Goal: Task Accomplishment & Management: Manage account settings

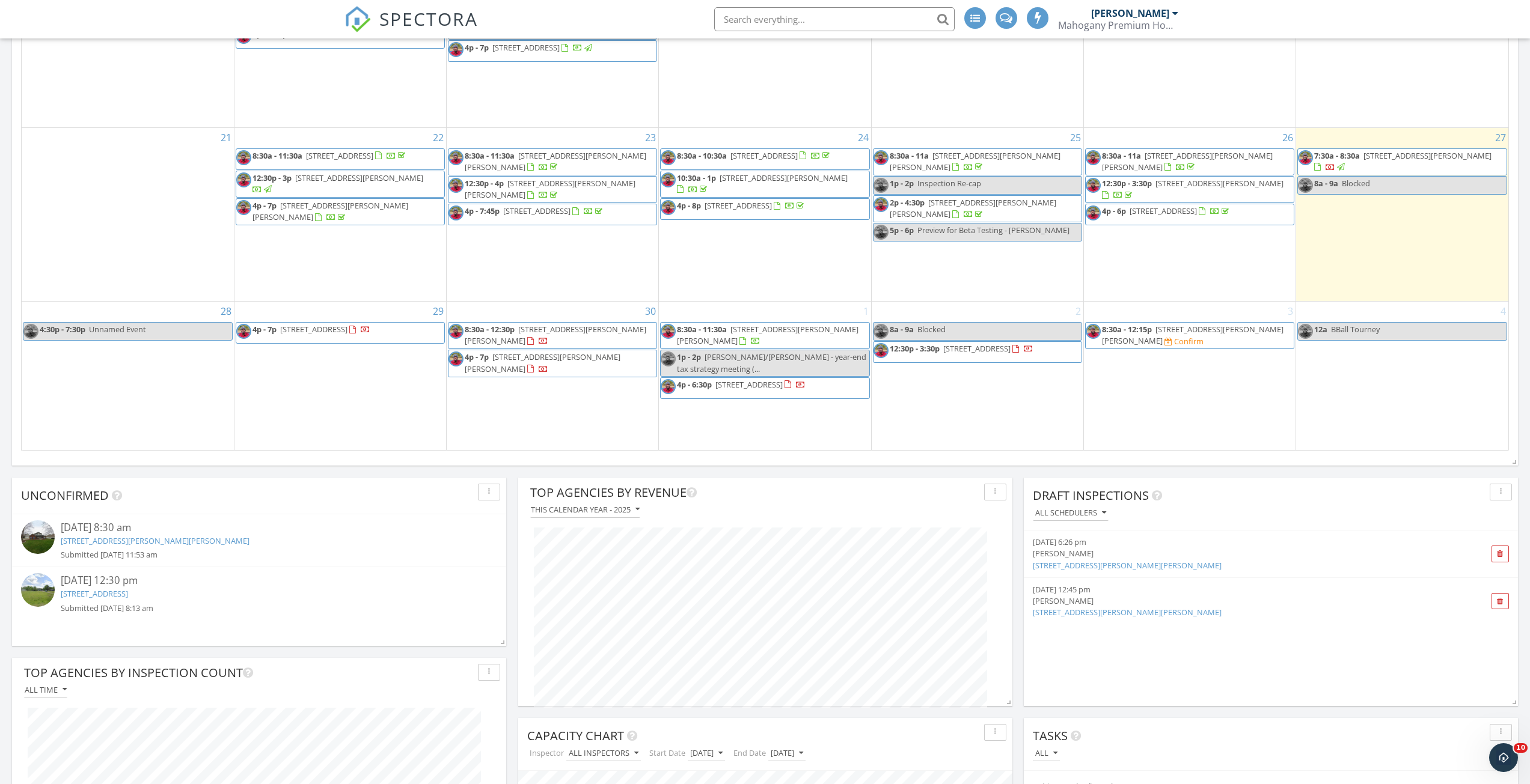
click at [1174, 337] on div "Confirm" at bounding box center [1188, 342] width 29 height 10
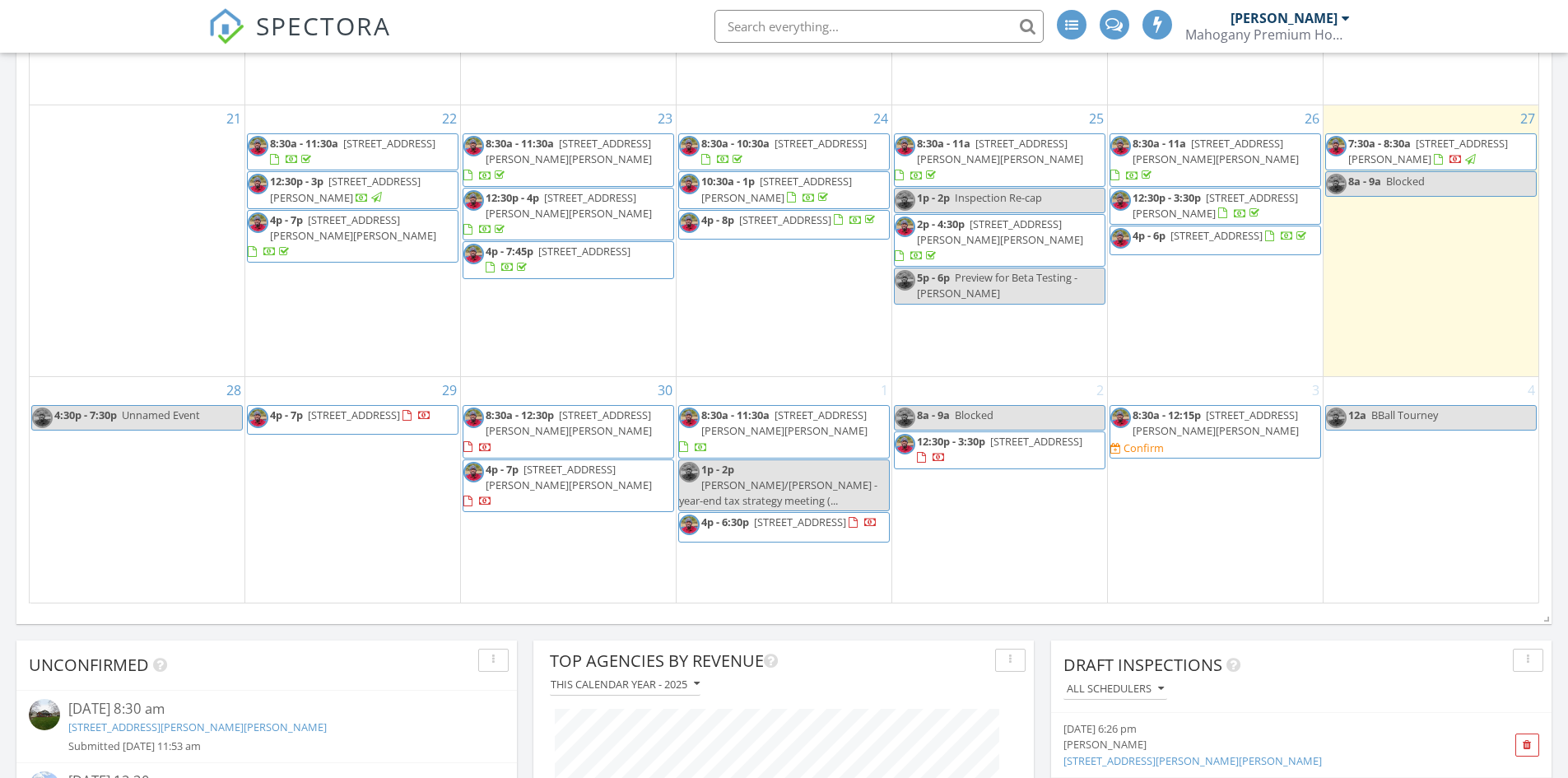
scroll to position [1616, 0]
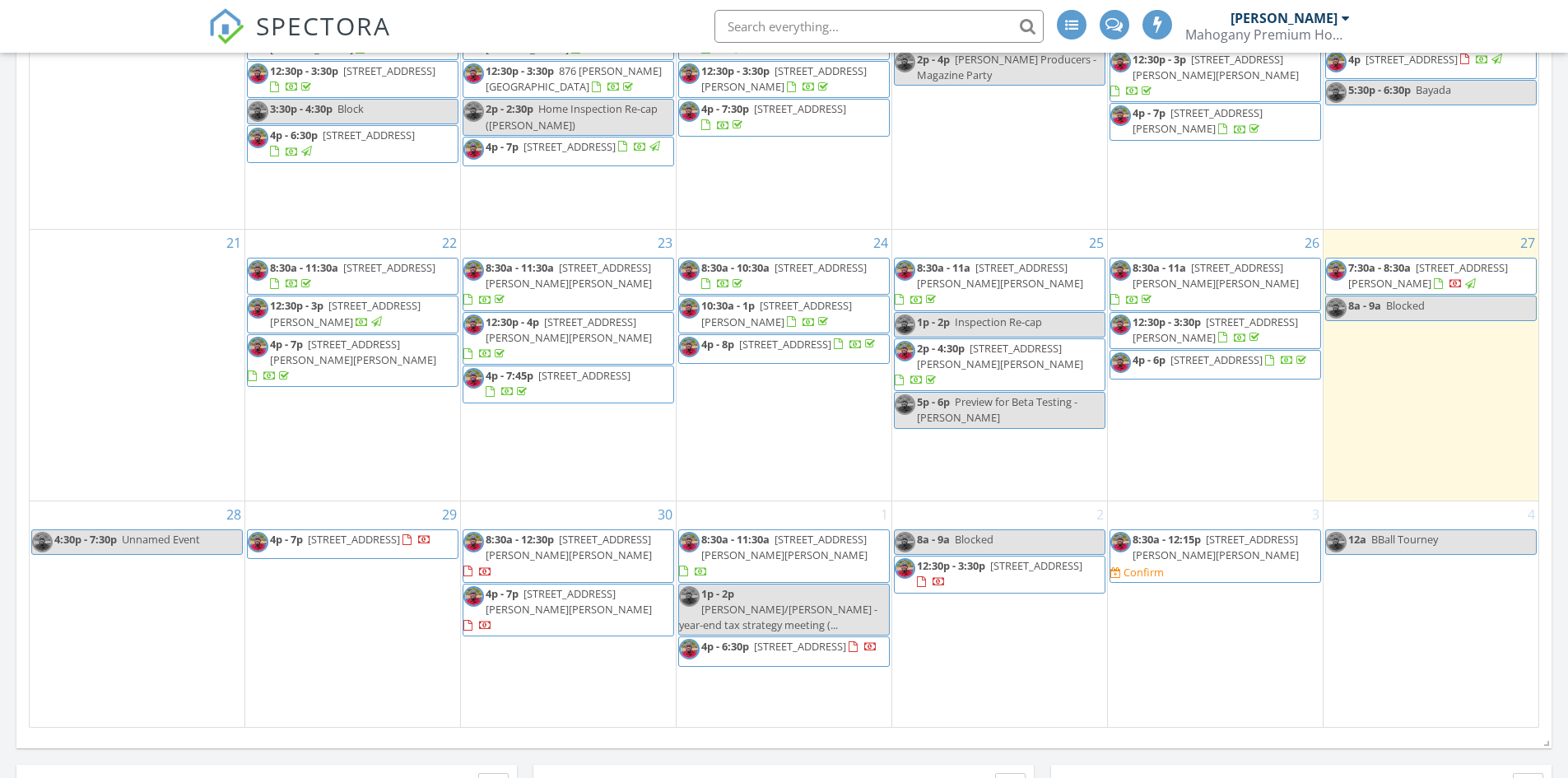
click at [582, 672] on div "30 8:30a - 12:30p 1218 Heather Ln, Charlotte 28209 4p - 7p 3336 Garrett Dr SW, …" at bounding box center [569, 614] width 215 height 225
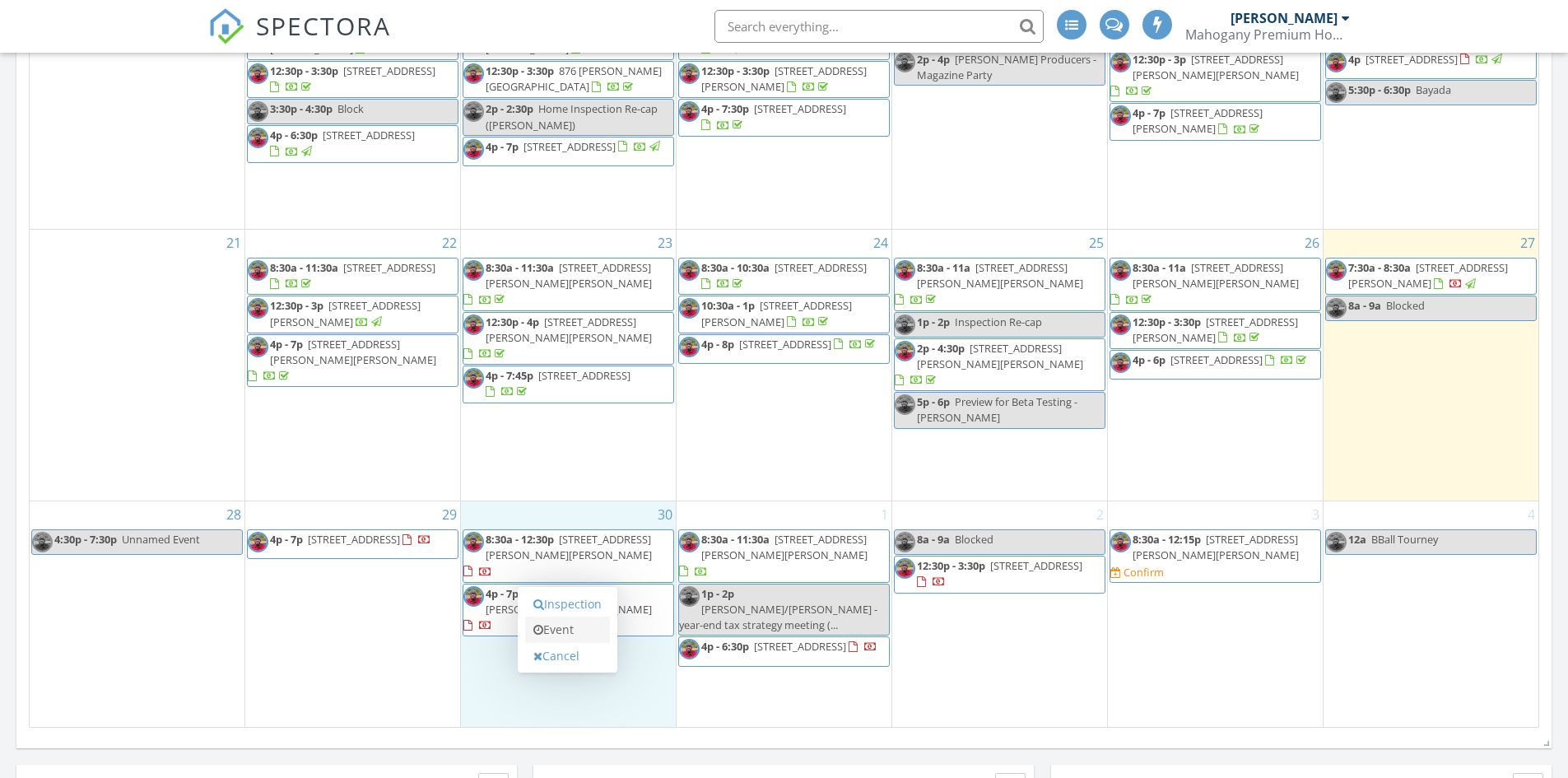
click at [581, 638] on link "Event" at bounding box center [567, 629] width 85 height 26
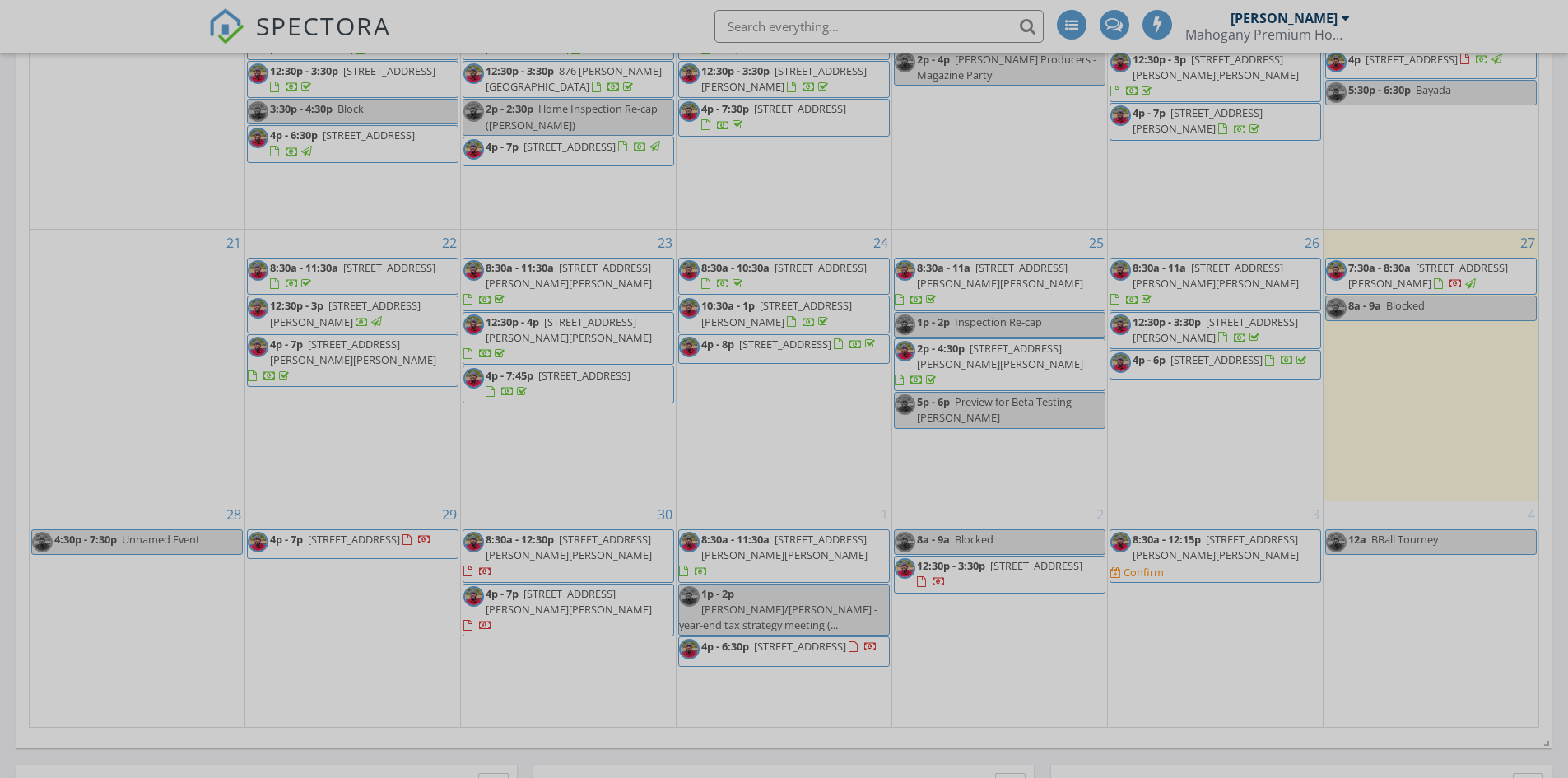
select select "8"
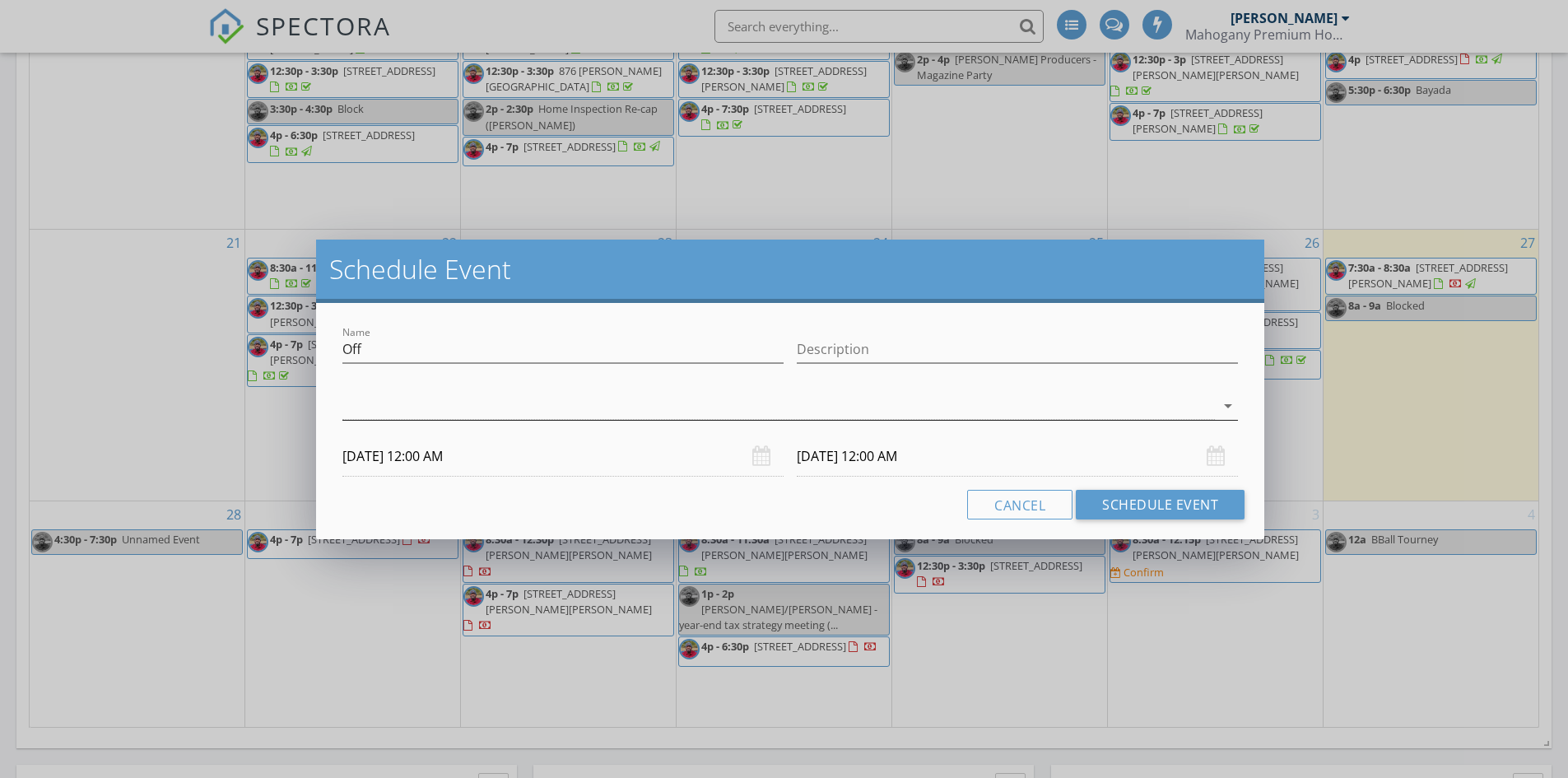
click at [439, 411] on div at bounding box center [778, 406] width 873 height 27
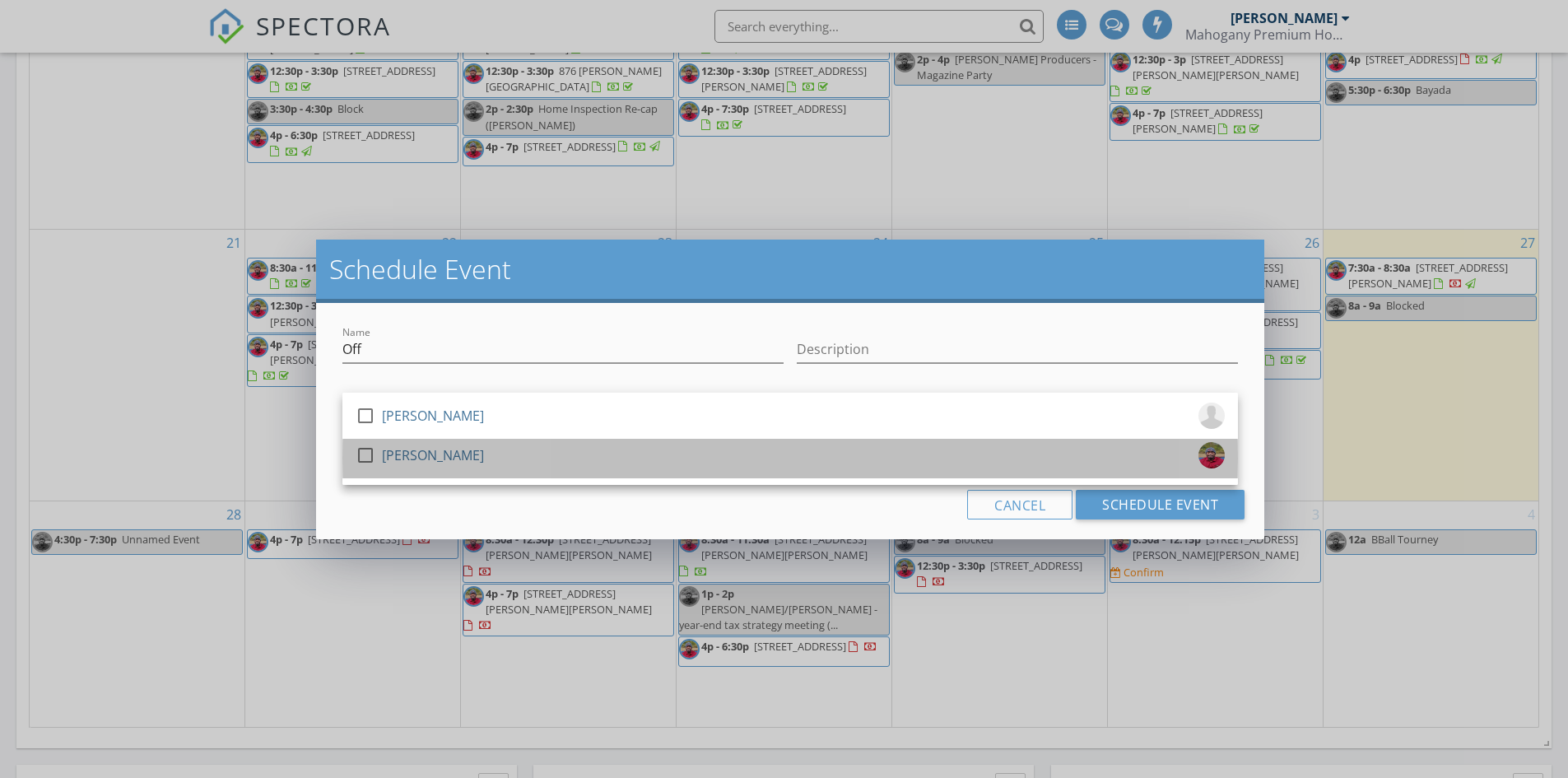
click at [387, 453] on div "[PERSON_NAME]" at bounding box center [434, 454] width 102 height 26
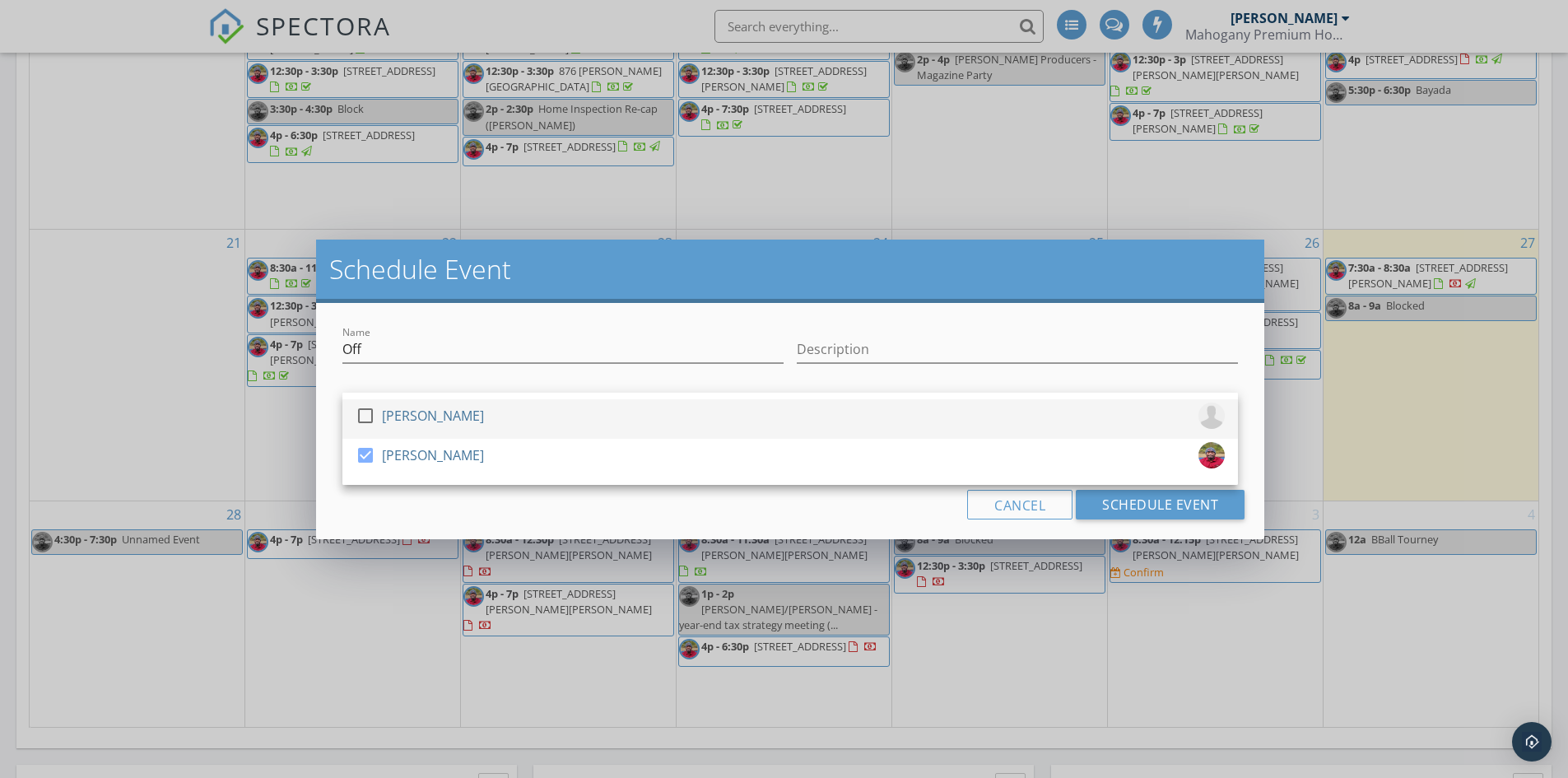
scroll to position [8, 8]
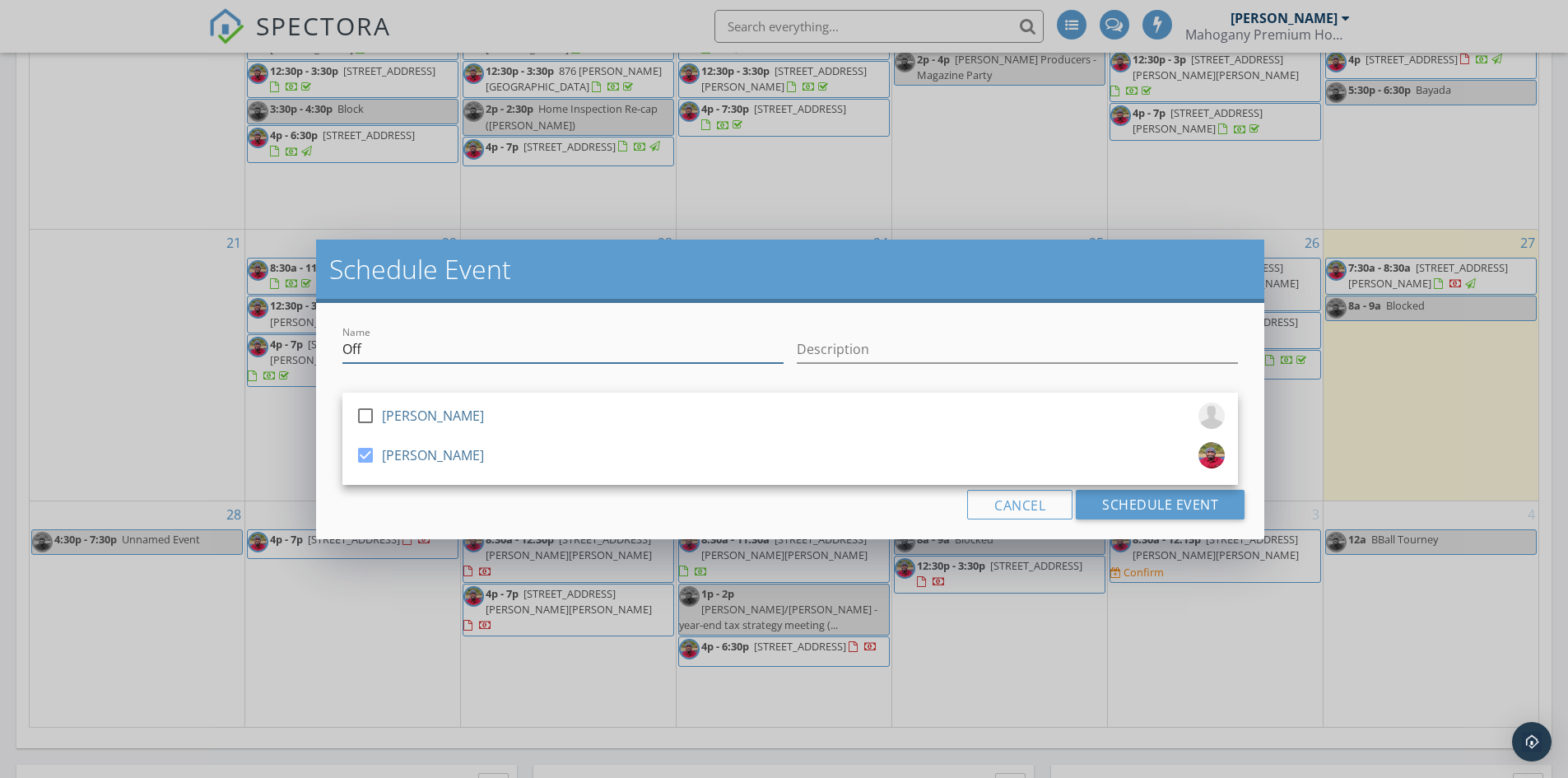
click at [418, 357] on input "Off" at bounding box center [563, 350] width 441 height 27
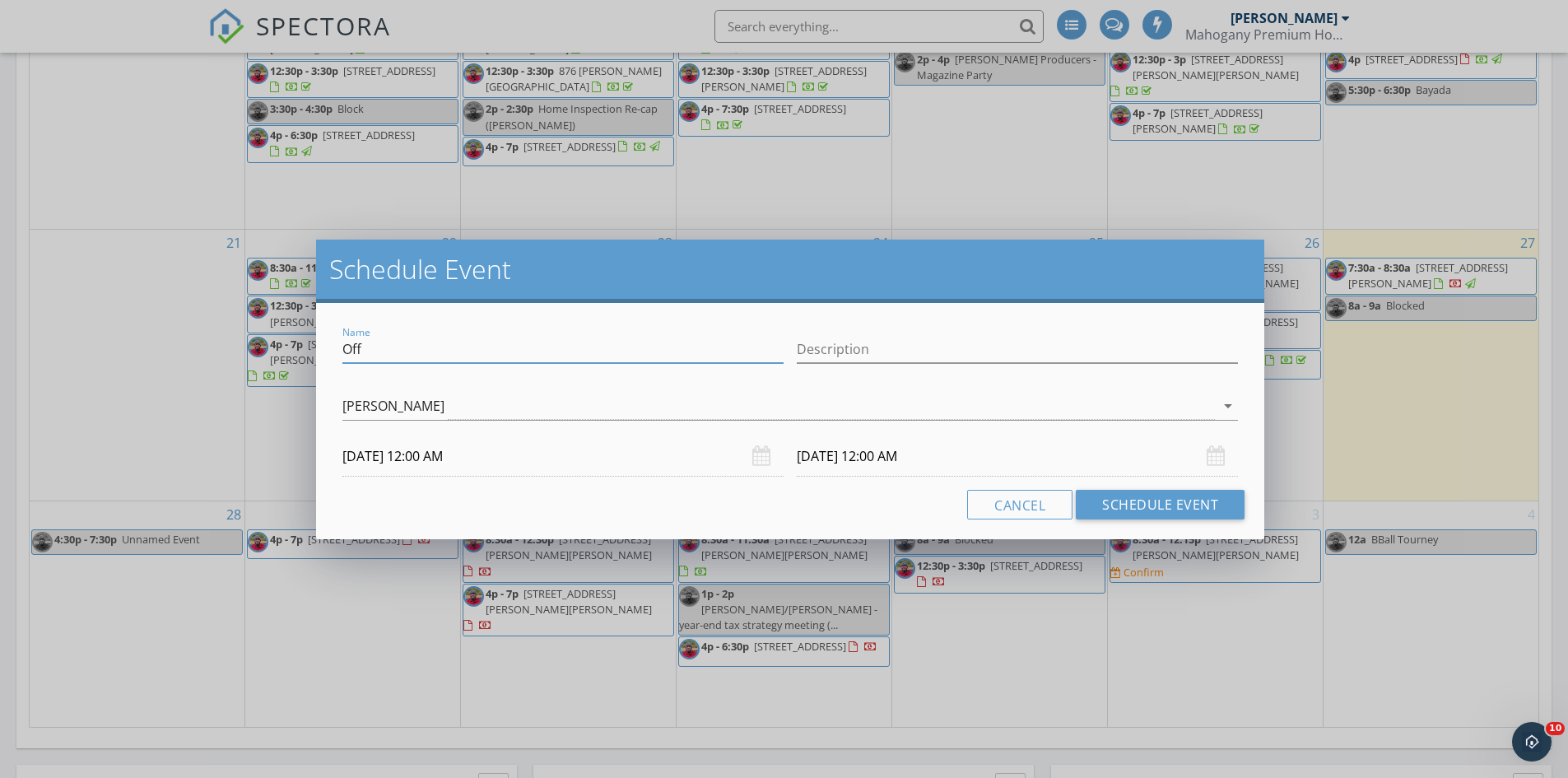
click at [515, 454] on input "09/30/2025 12:00 AM" at bounding box center [563, 456] width 441 height 40
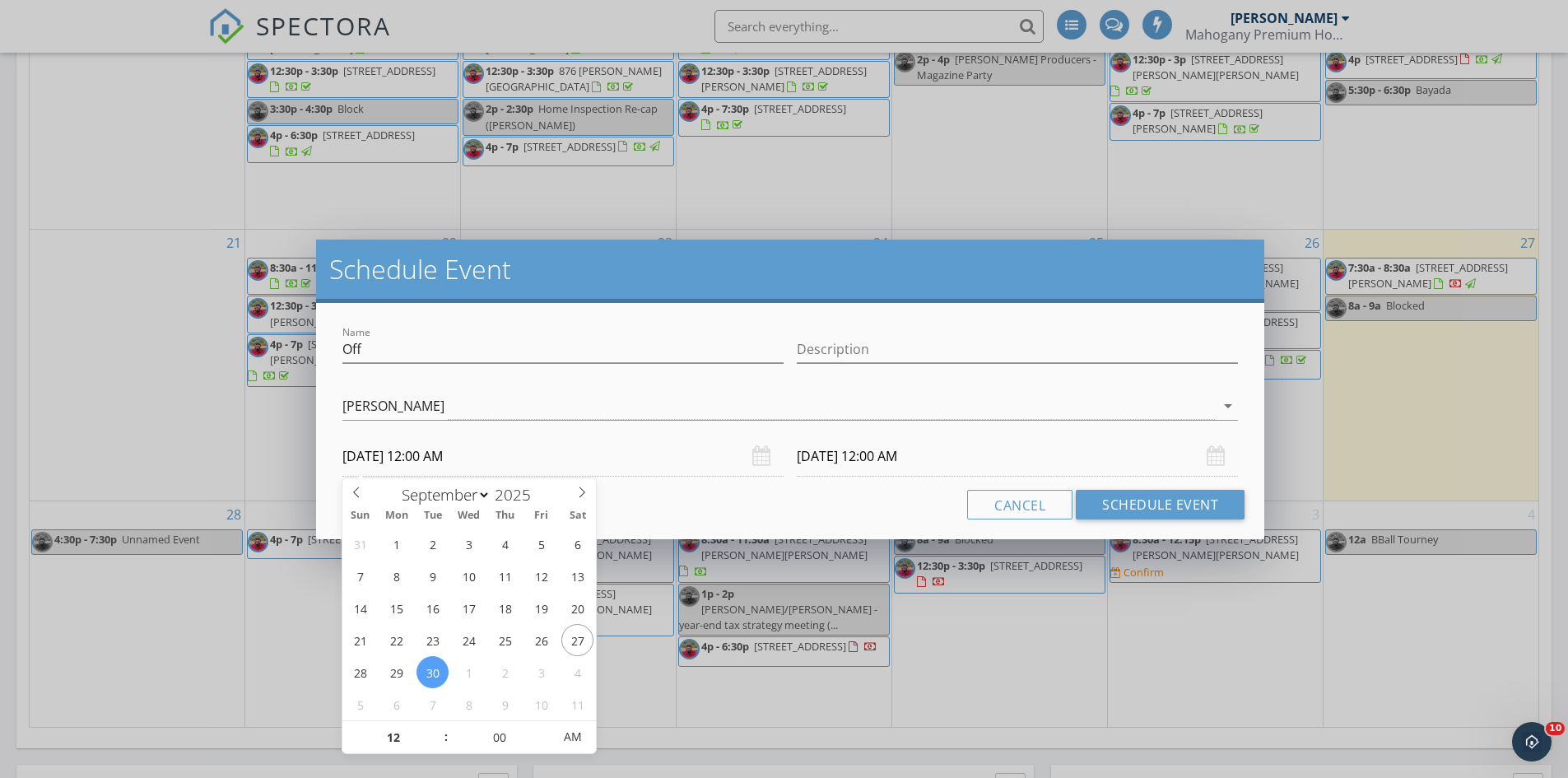
click at [444, 727] on span ":" at bounding box center [446, 736] width 5 height 33
type input "01"
type input "09/30/2025 1:00 AM"
click at [437, 734] on span at bounding box center [438, 729] width 12 height 17
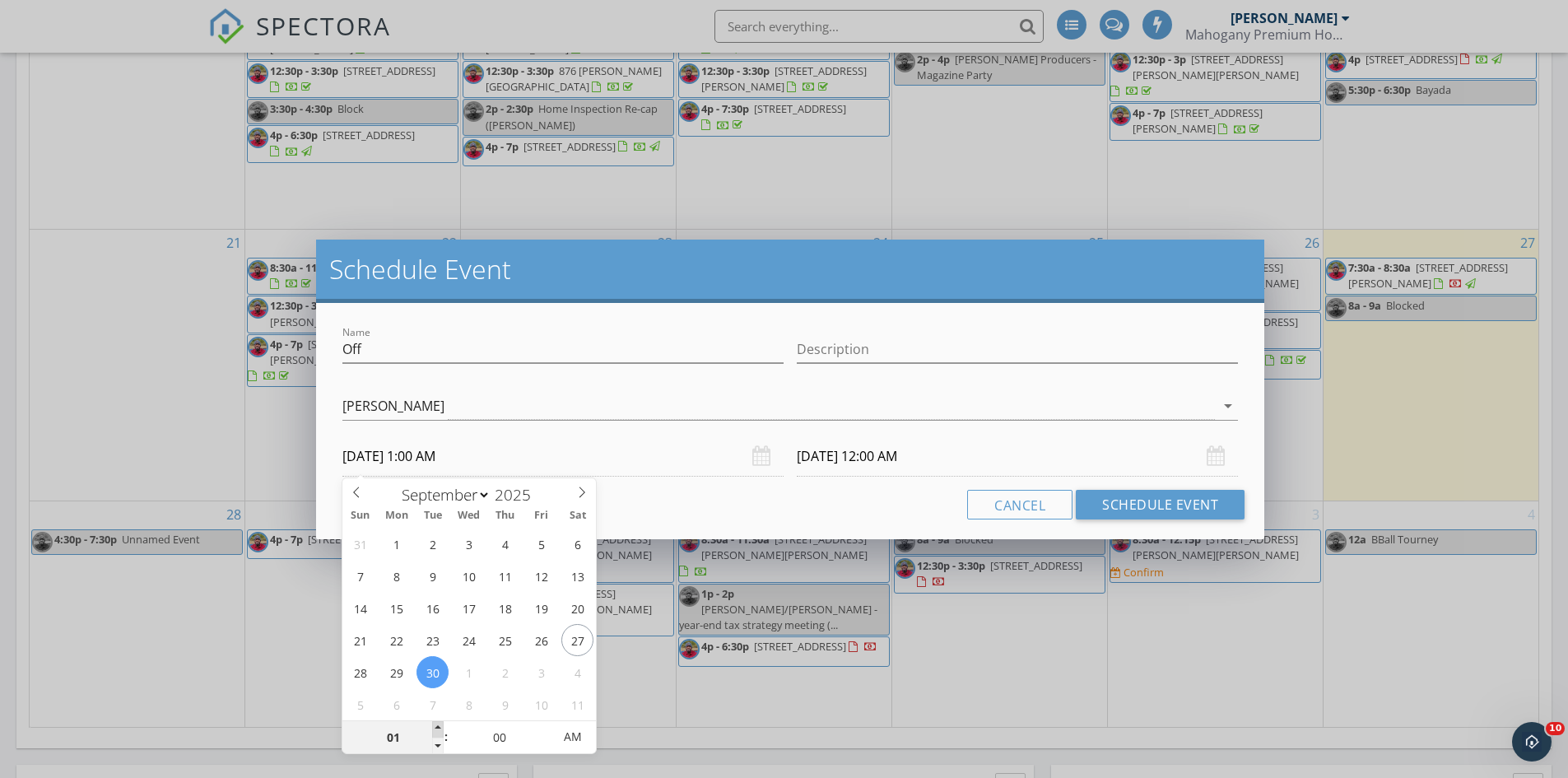
type input "02"
type input "09/30/2025 2:00 AM"
type input "03"
type input "09/30/2025 3:00 AM"
click at [437, 734] on span at bounding box center [438, 729] width 12 height 17
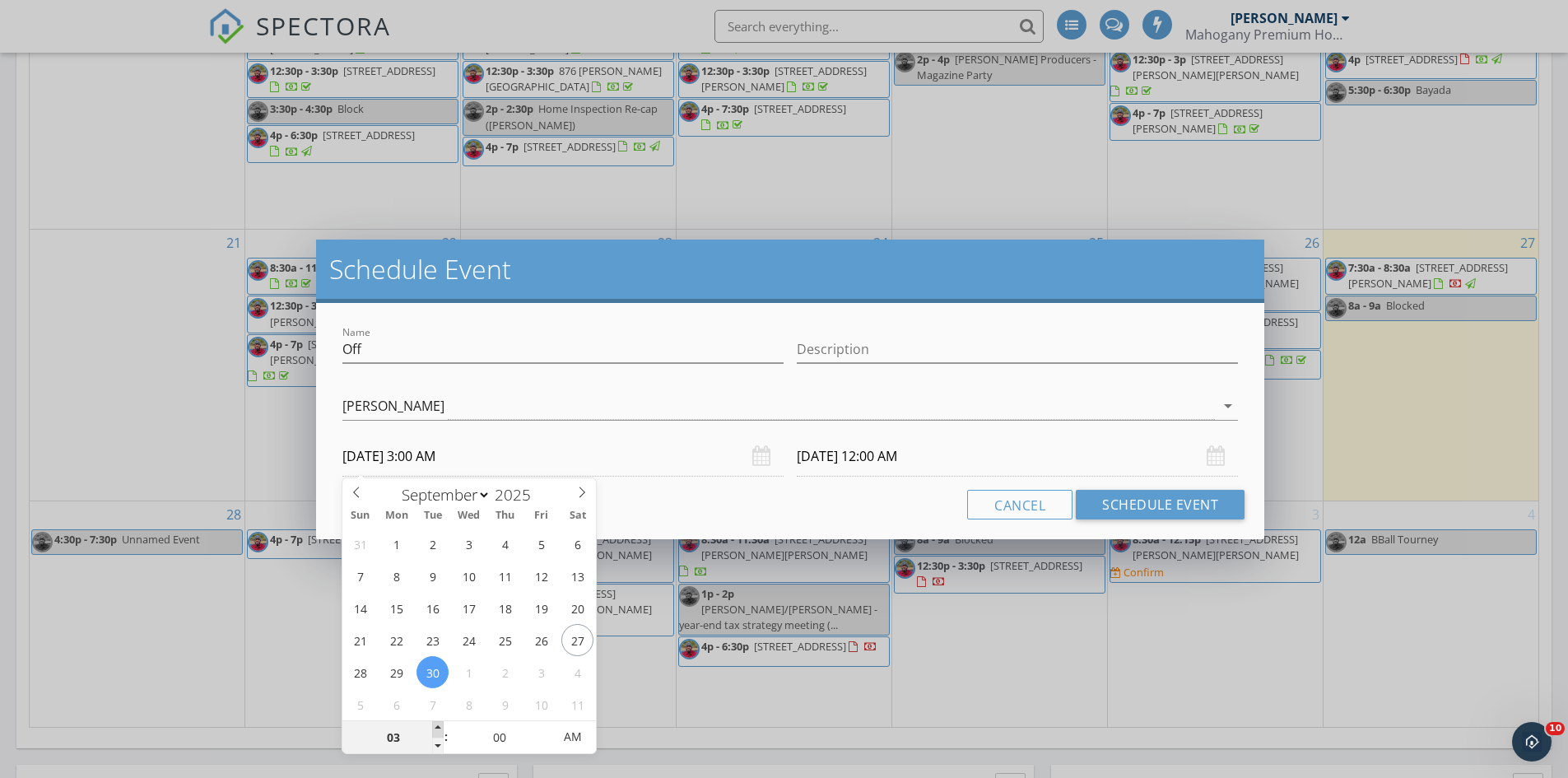
type input "04"
type input "09/30/2025 4:00 AM"
click at [437, 734] on span at bounding box center [438, 729] width 12 height 17
type input "05"
type input "09/30/2025 5:00 AM"
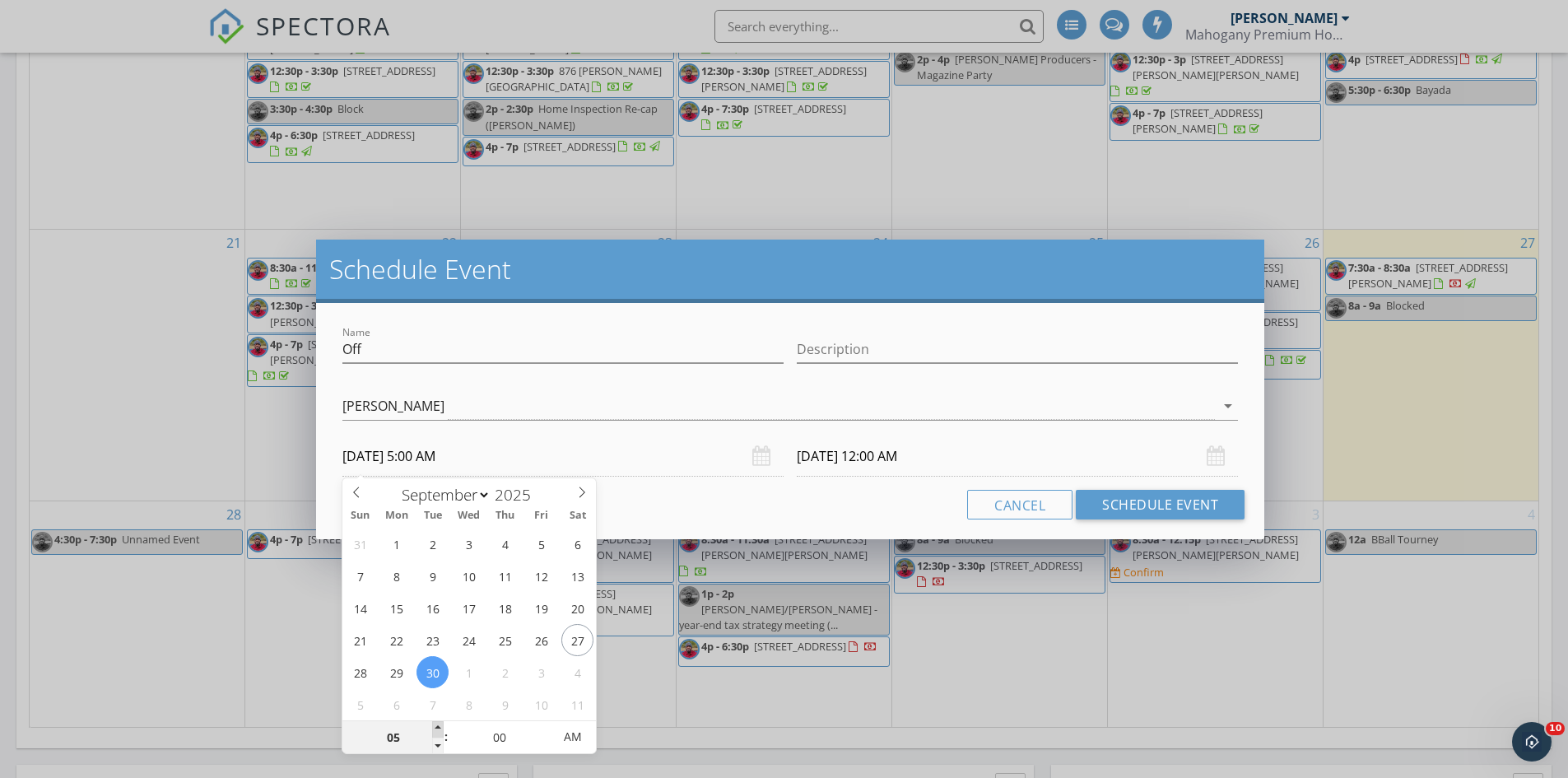
click at [437, 734] on span at bounding box center [438, 729] width 12 height 17
type input "05"
type input "10/01/2025 5:00 AM"
type input "09/30/2025 5:00 PM"
type input "10/01/2025 5:00 PM"
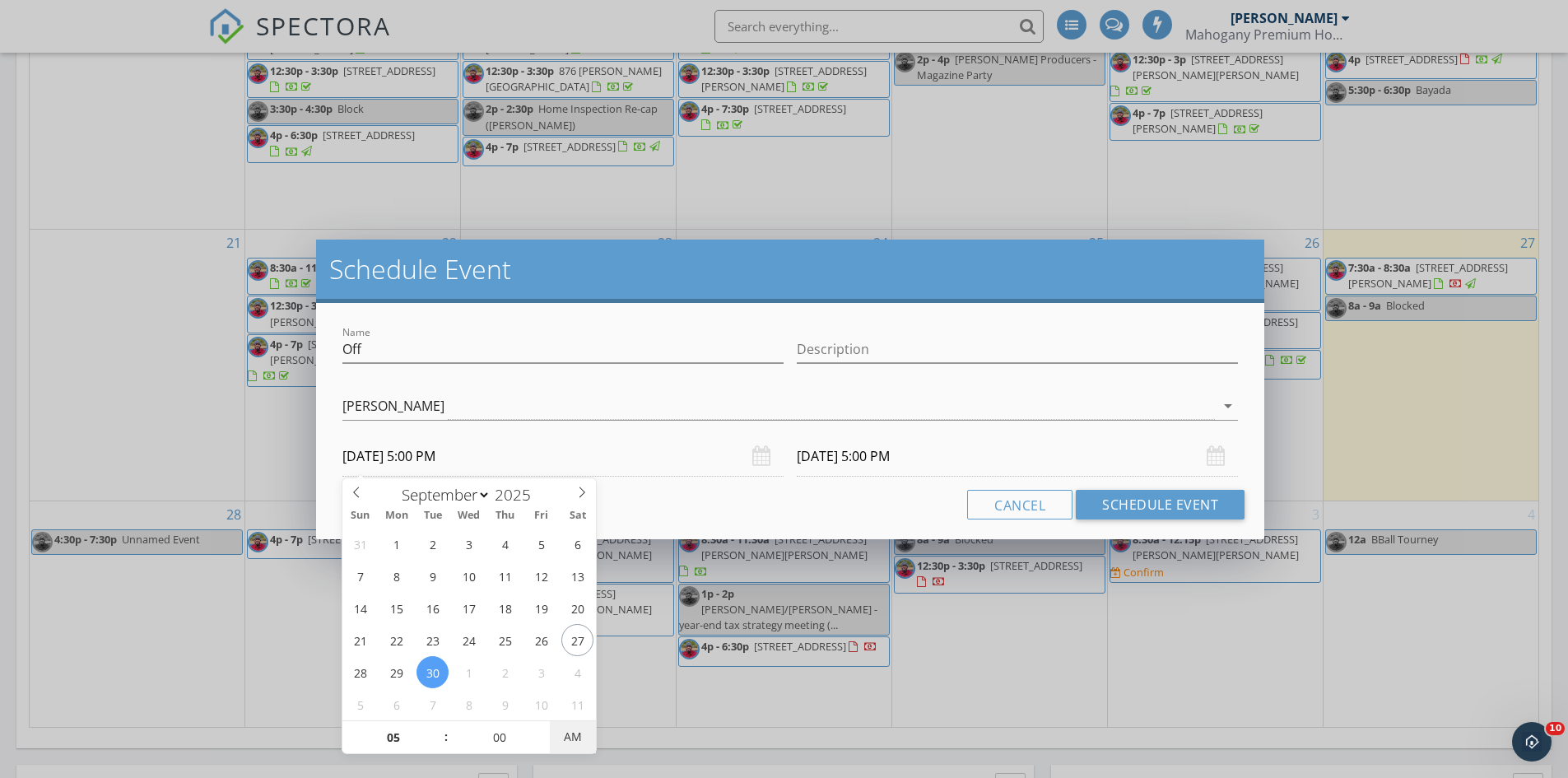
click at [558, 733] on span "AM" at bounding box center [573, 736] width 45 height 33
click at [907, 466] on input "10/01/2025 5:00 PM" at bounding box center [1017, 456] width 441 height 40
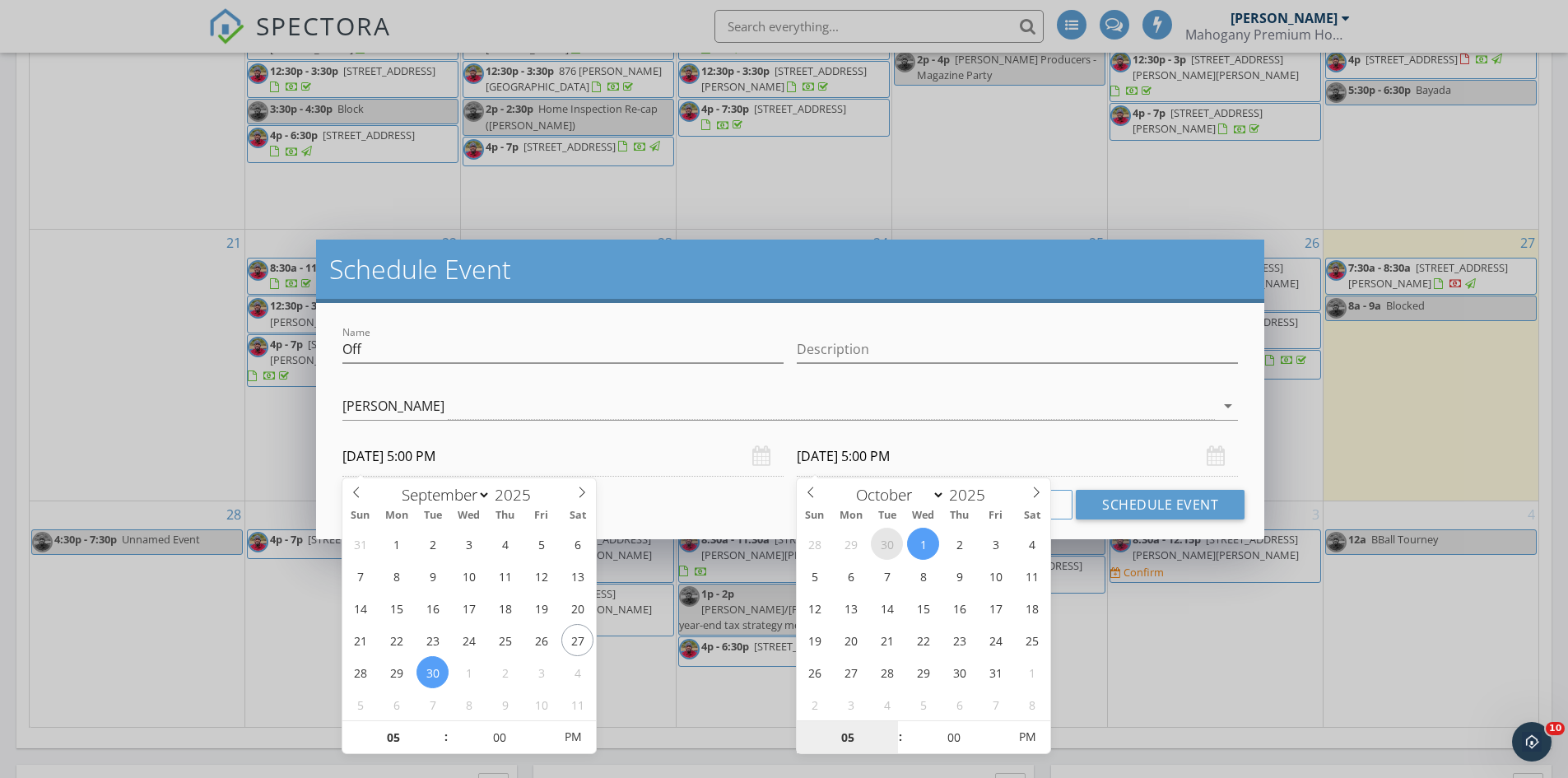
select select "8"
type input "09/30/2025 5:00 PM"
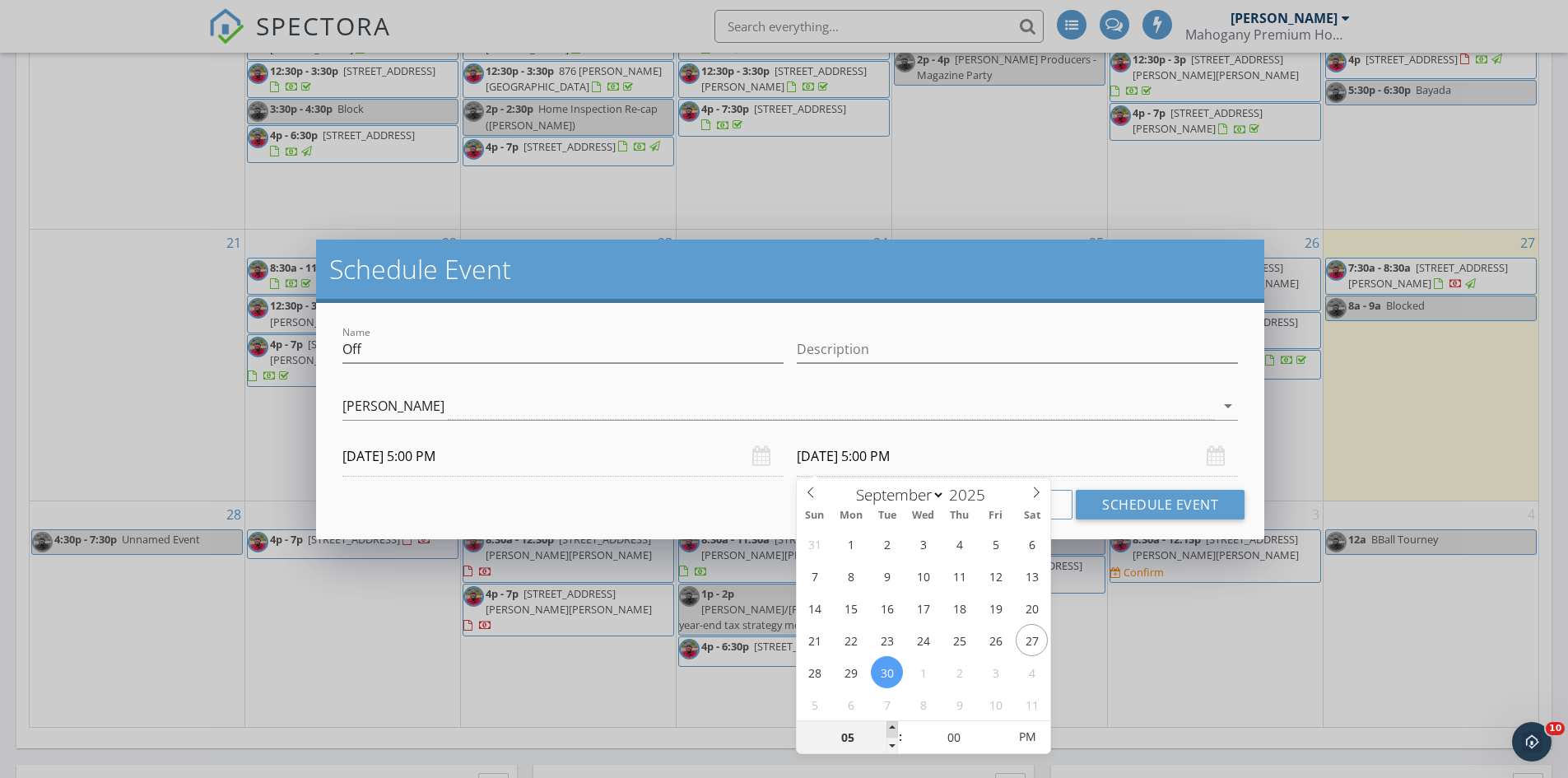
type input "06"
type input "09/30/2025 6:00 PM"
click at [892, 729] on span at bounding box center [892, 729] width 12 height 17
type input "07"
type input "09/30/2025 7:00 PM"
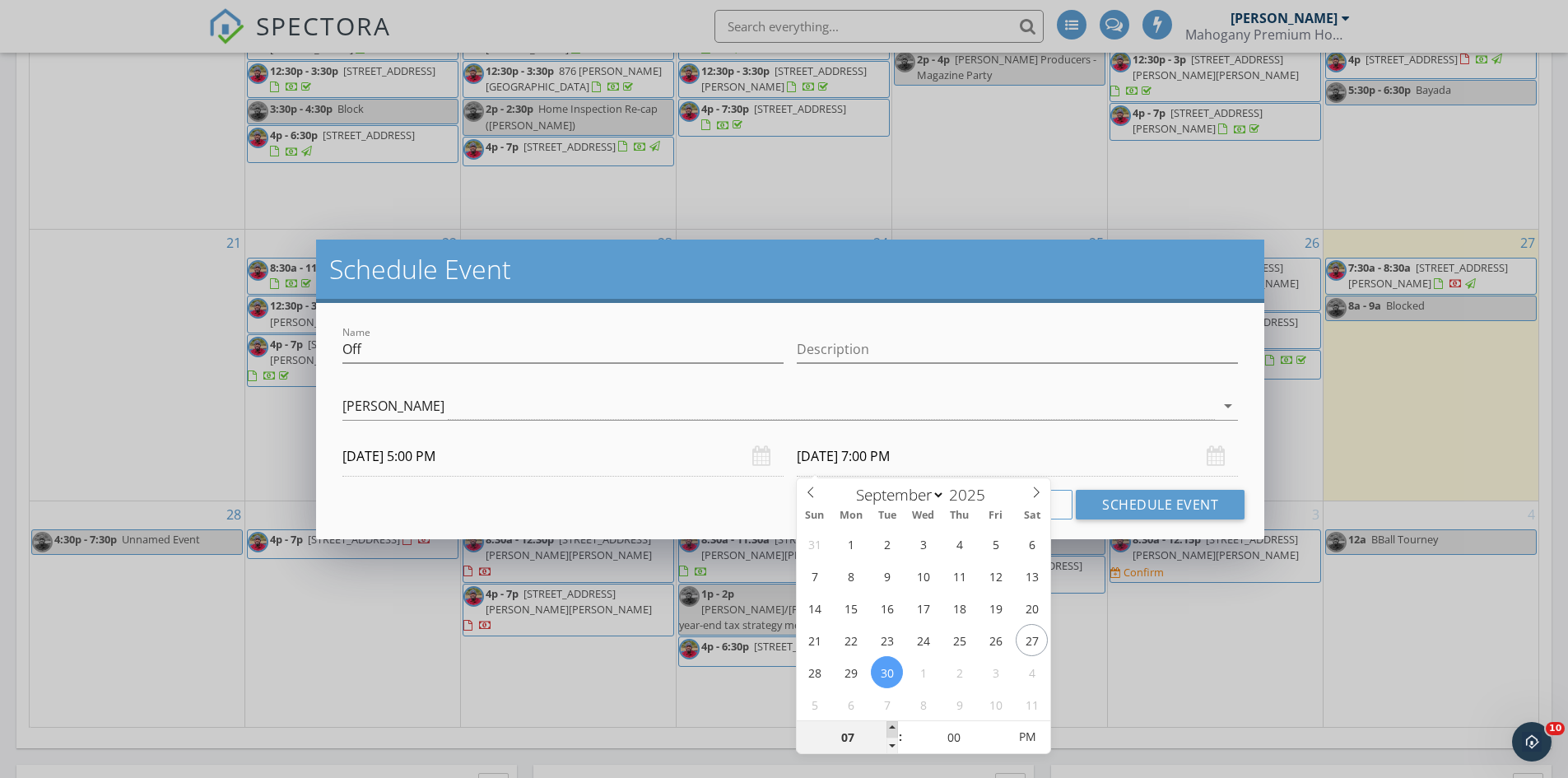
click at [892, 729] on span at bounding box center [892, 729] width 12 height 17
click at [808, 355] on input "Description" at bounding box center [1017, 350] width 441 height 27
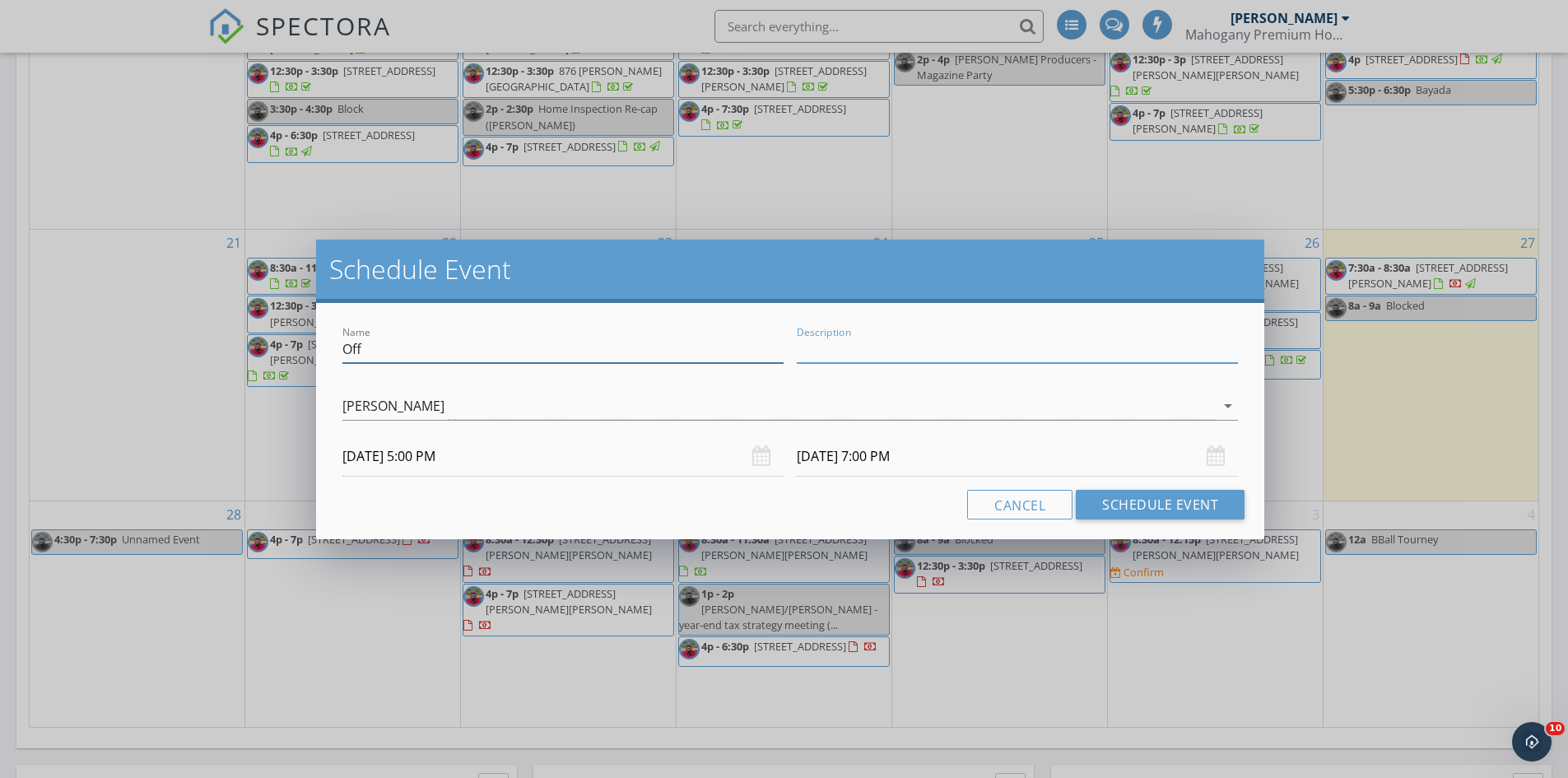
click at [694, 358] on input "Off" at bounding box center [563, 350] width 441 height 27
drag, startPoint x: 634, startPoint y: 349, endPoint x: 93, endPoint y: 345, distance: 541.0
click at [102, 348] on div "Schedule Event Name Off Description check_box_outline_blank Derek Duenez check_…" at bounding box center [784, 389] width 1568 height 778
type input "Giddy Goat With PHA"
click at [1120, 506] on button "Schedule Event" at bounding box center [1160, 504] width 169 height 29
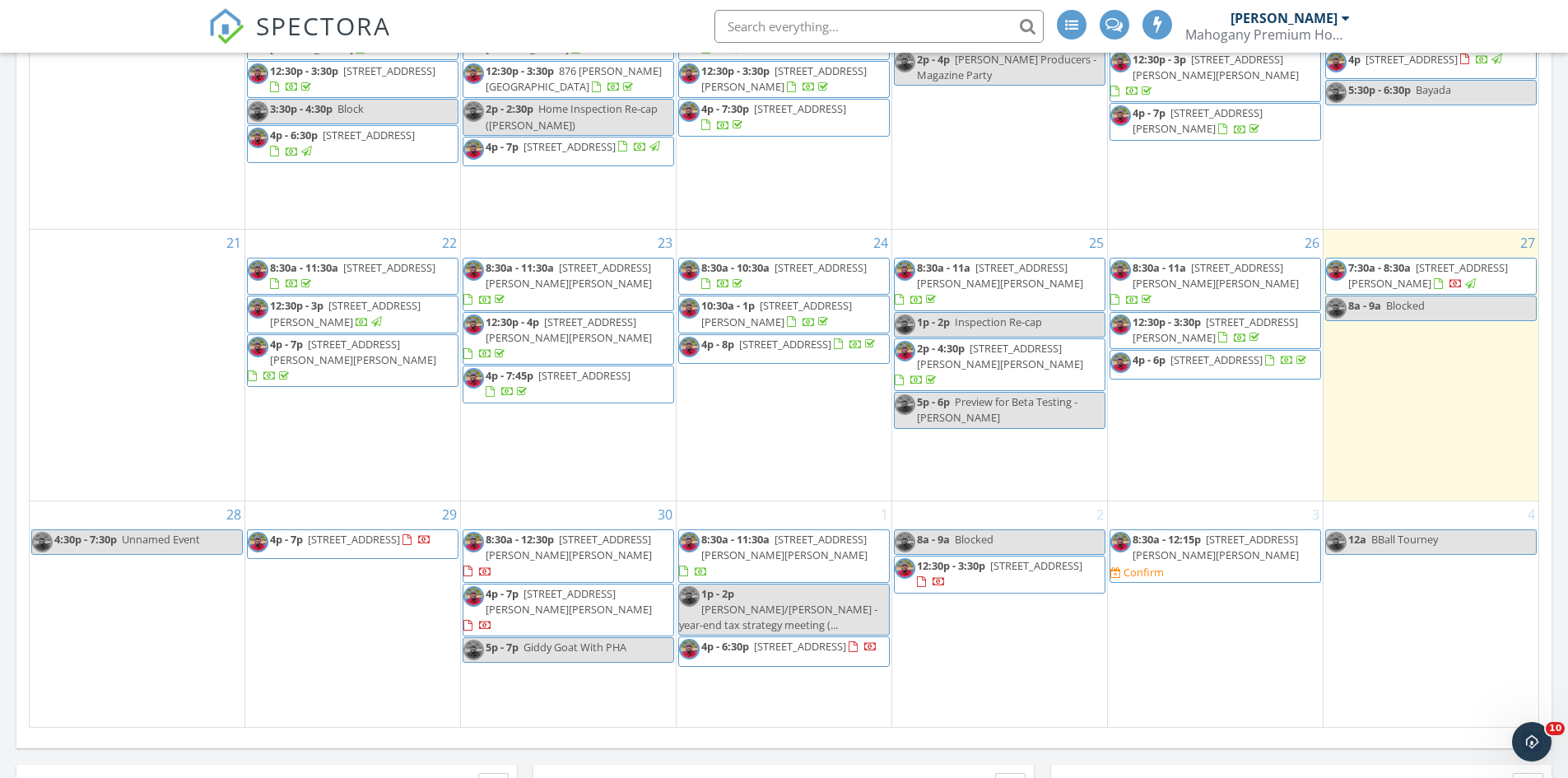
drag, startPoint x: 636, startPoint y: 625, endPoint x: 589, endPoint y: 615, distance: 48.1
click at [589, 615] on span "4p - 7p 3336 Garrett Dr SW, Concord 28027" at bounding box center [569, 610] width 210 height 49
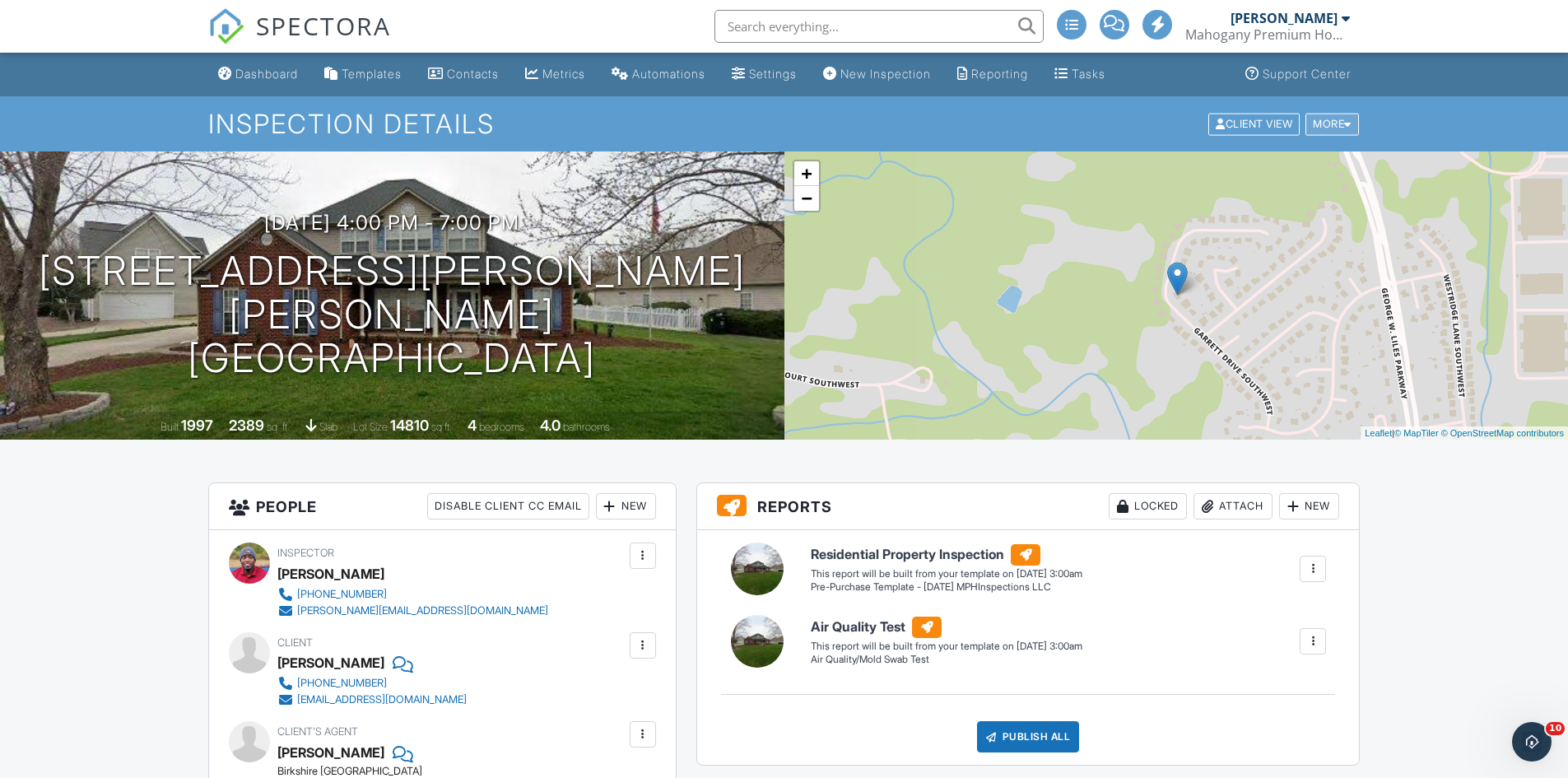
click at [1354, 121] on div "More" at bounding box center [1332, 124] width 54 height 23
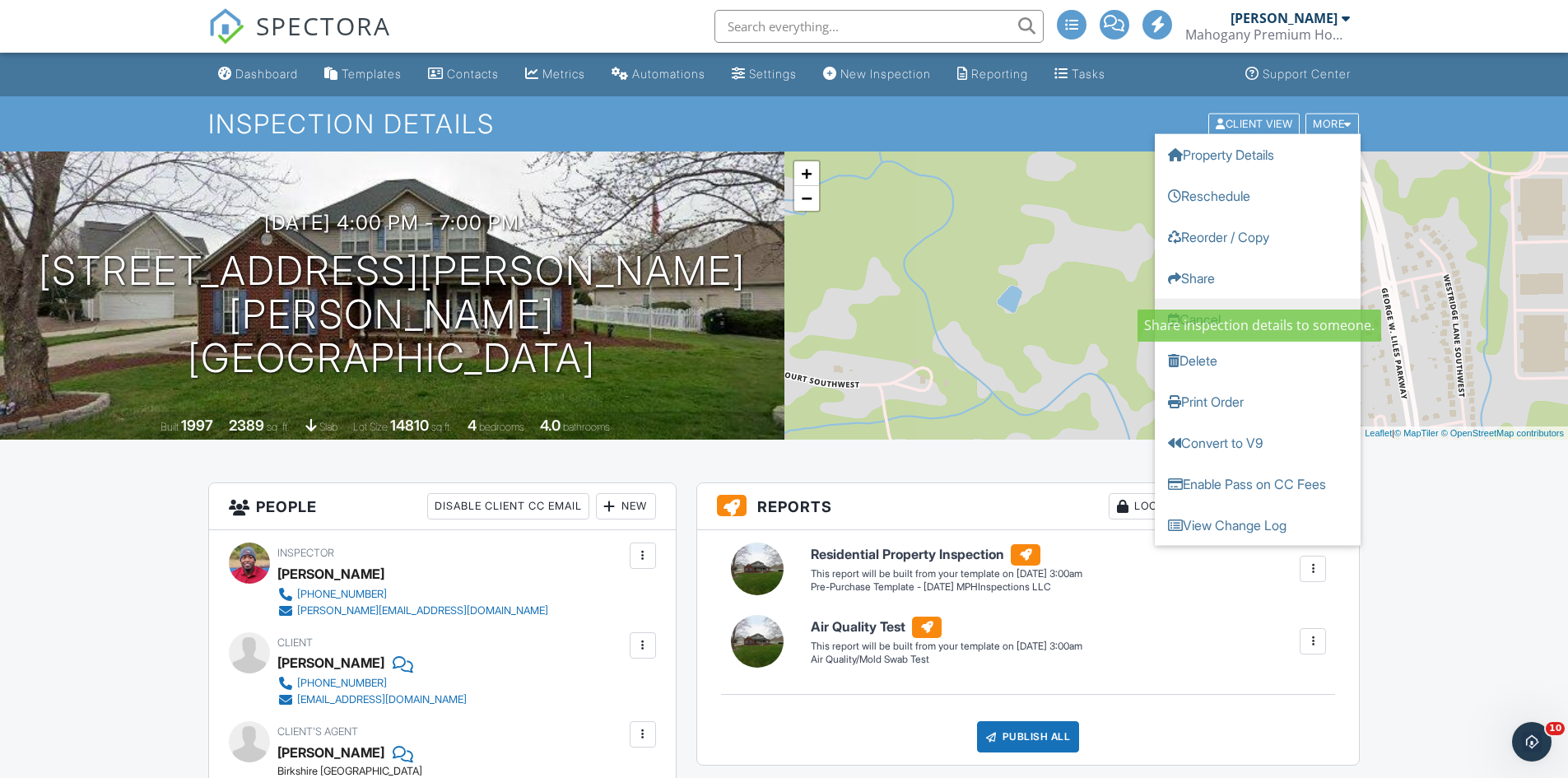
click at [1210, 309] on link "Cancel" at bounding box center [1257, 318] width 205 height 41
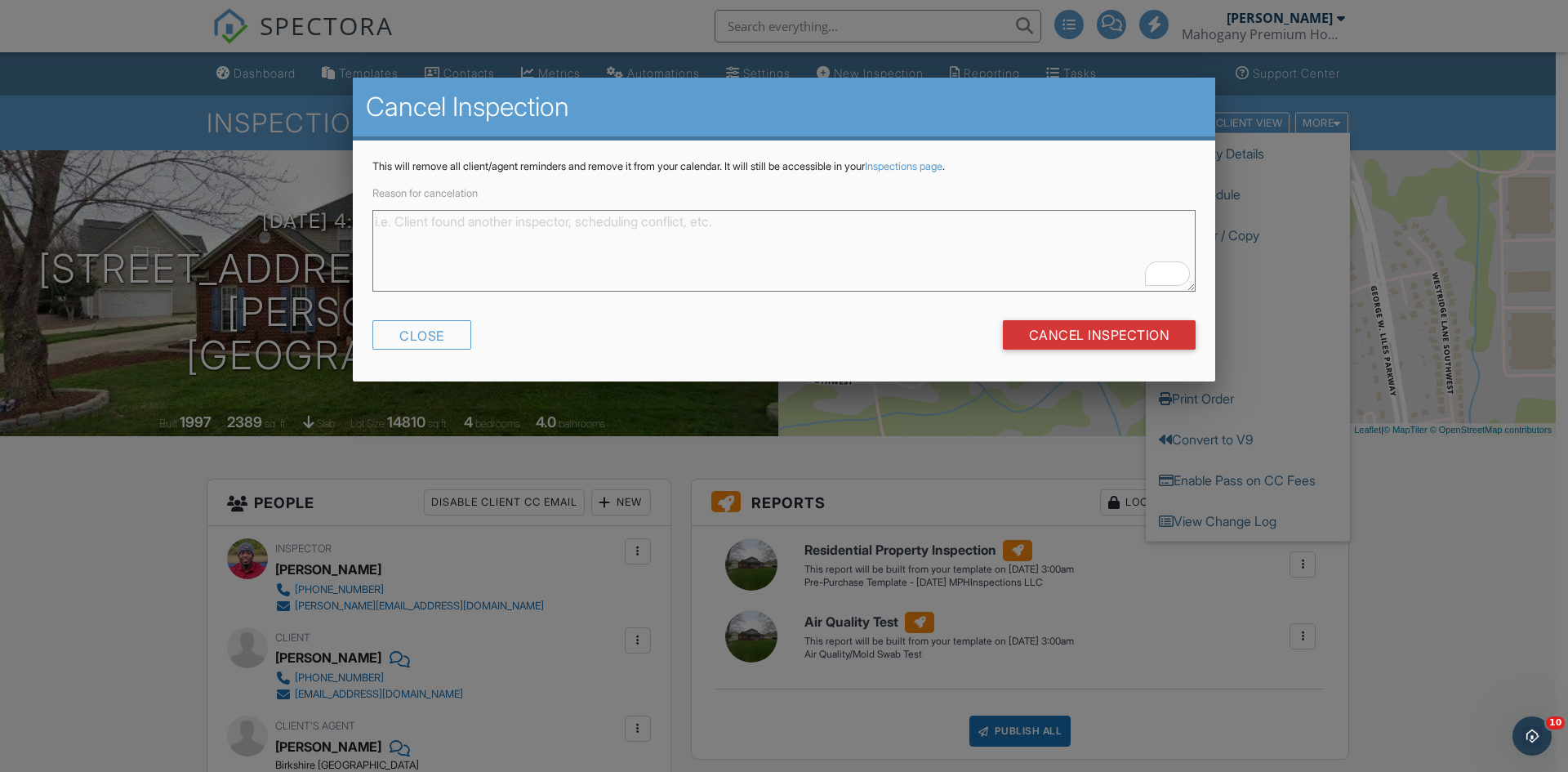
click at [895, 260] on textarea "Reason for cancelation" at bounding box center [784, 250] width 824 height 82
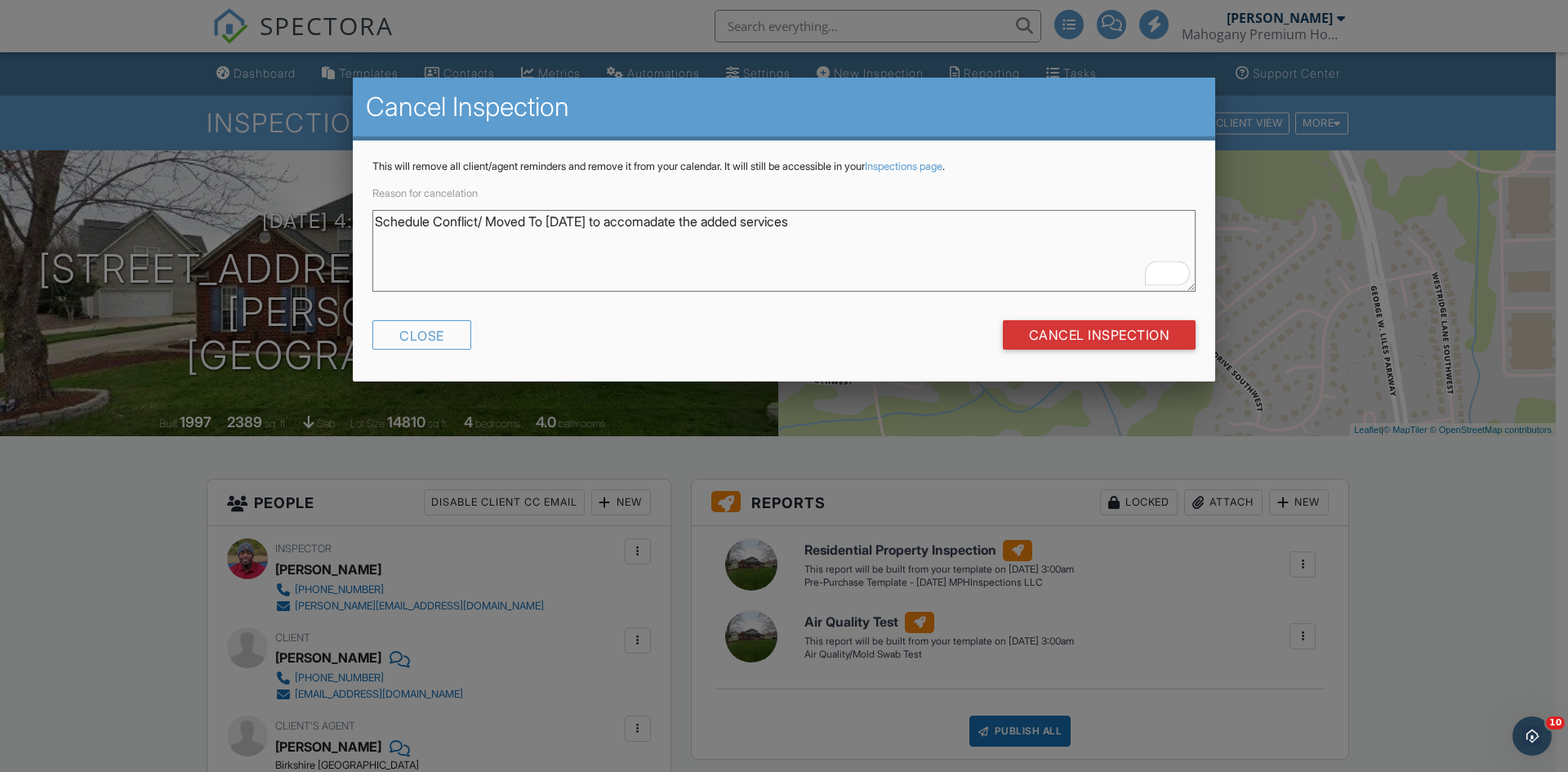
type textarea "Schedule Conflict/ Moved To [DATE] to accomadate the added services"
click at [1050, 336] on input "Cancel Inspection" at bounding box center [1100, 334] width 194 height 29
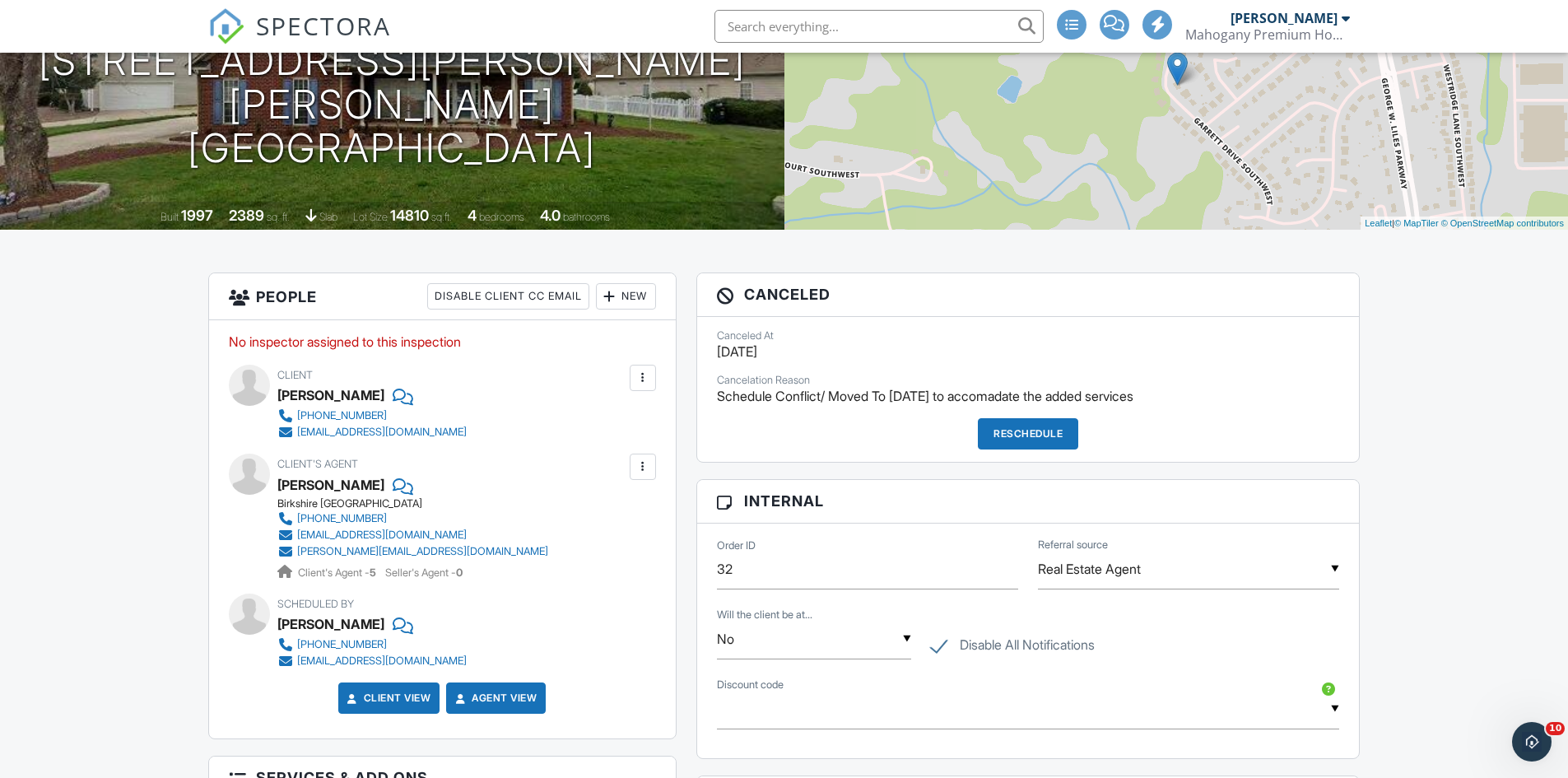
scroll to position [247, 0]
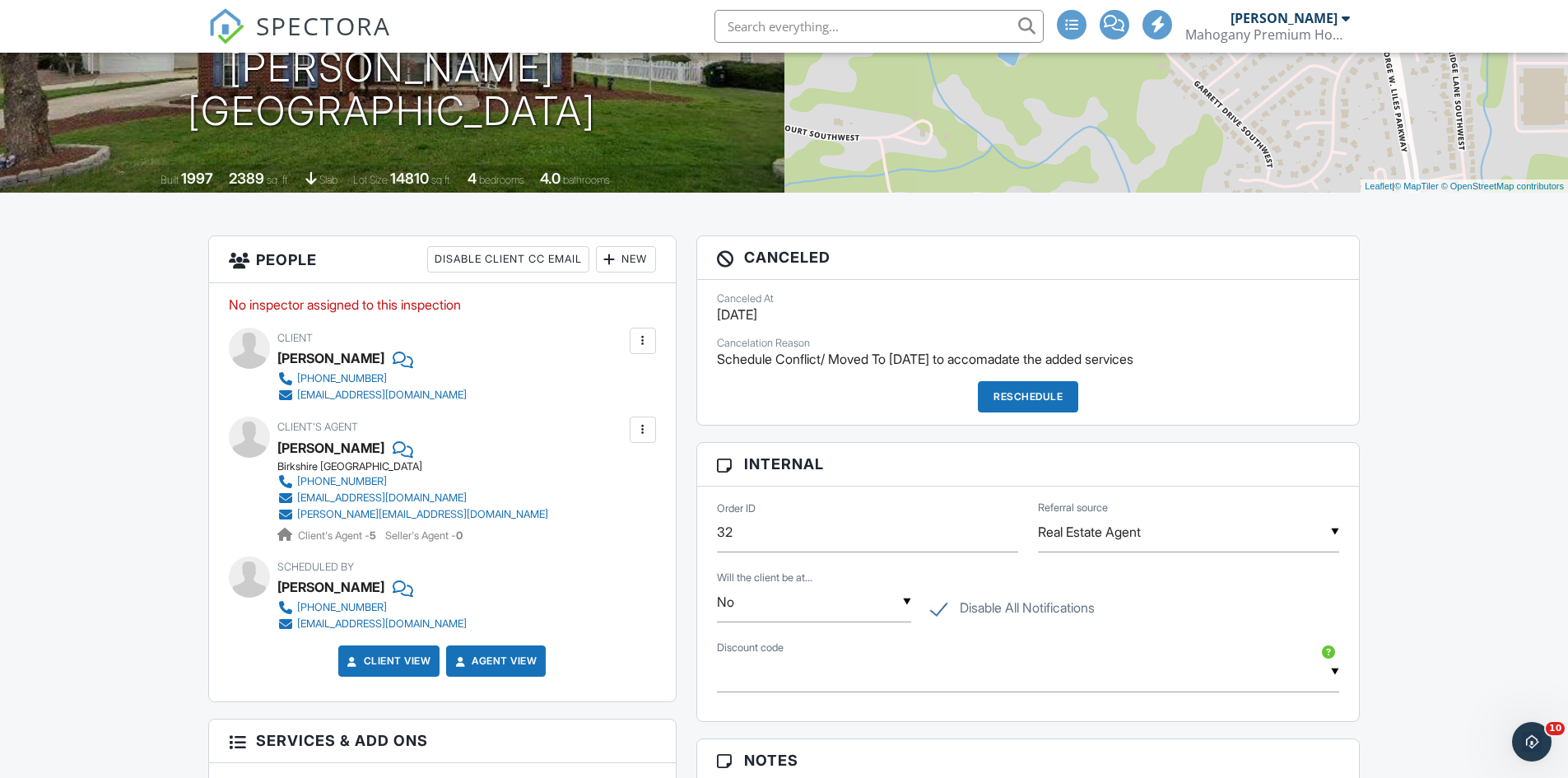
click at [232, 19] on img at bounding box center [226, 26] width 36 height 36
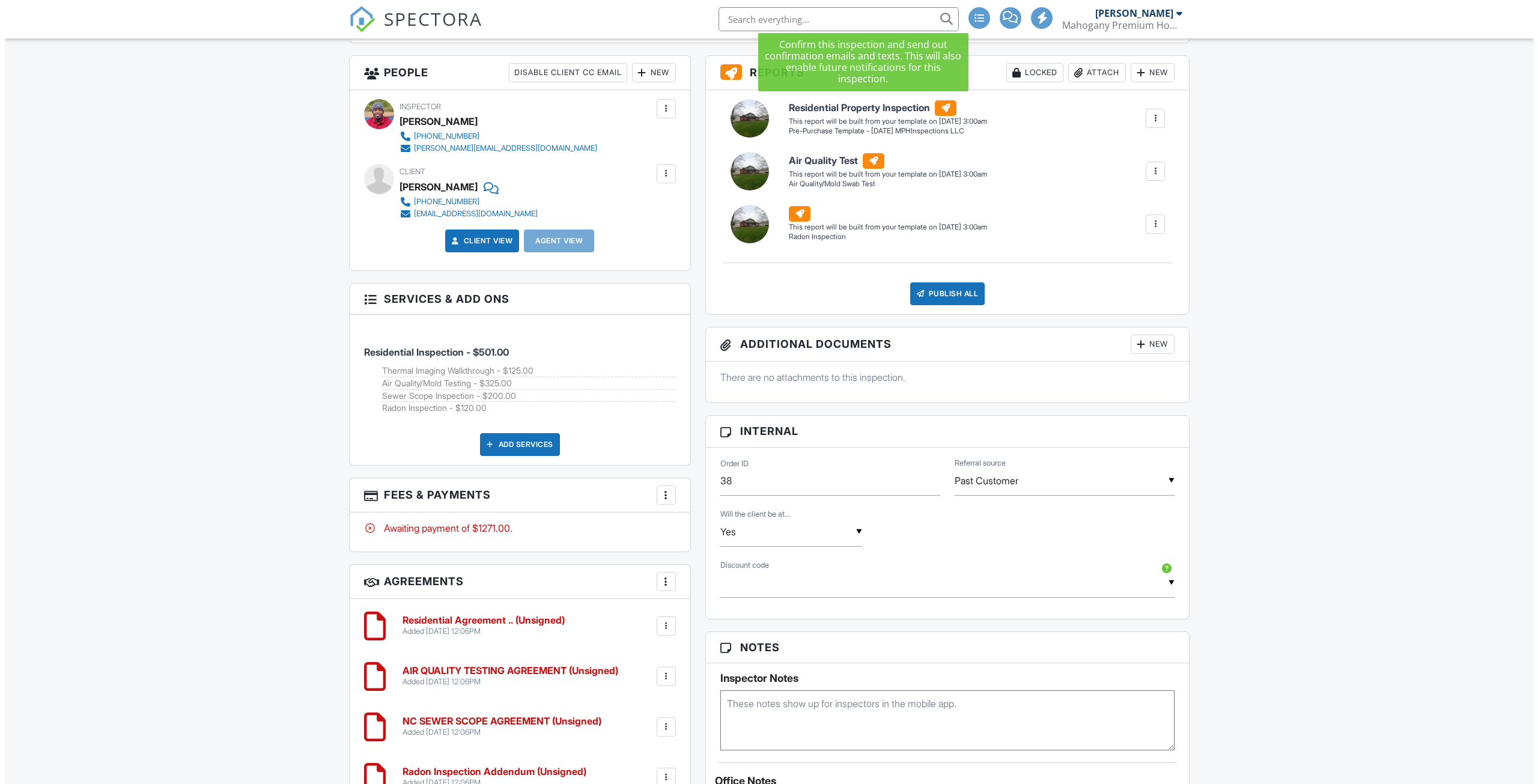
scroll to position [420, 0]
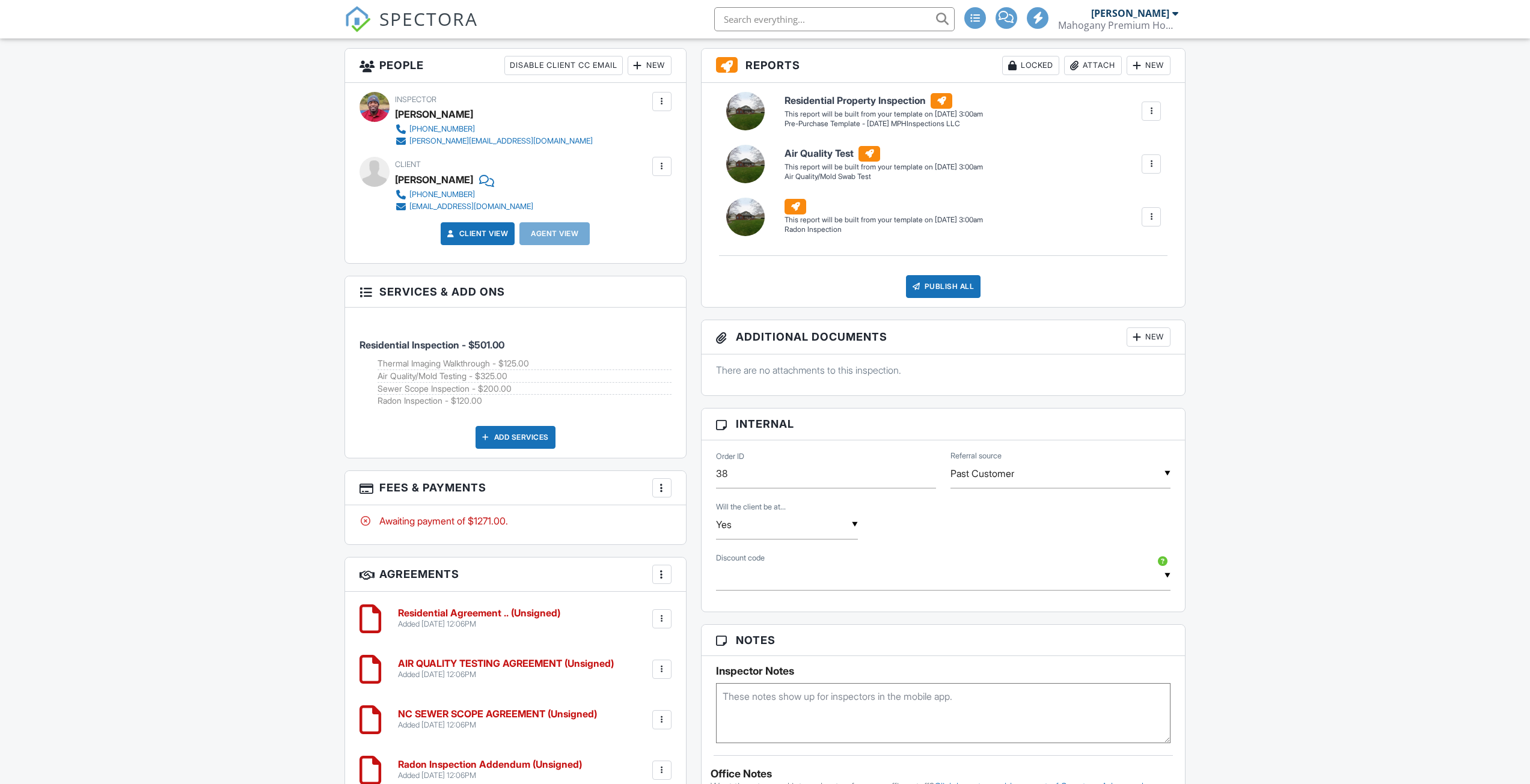
click at [658, 170] on div at bounding box center [662, 166] width 12 height 12
click at [630, 198] on li "Edit" at bounding box center [634, 203] width 61 height 30
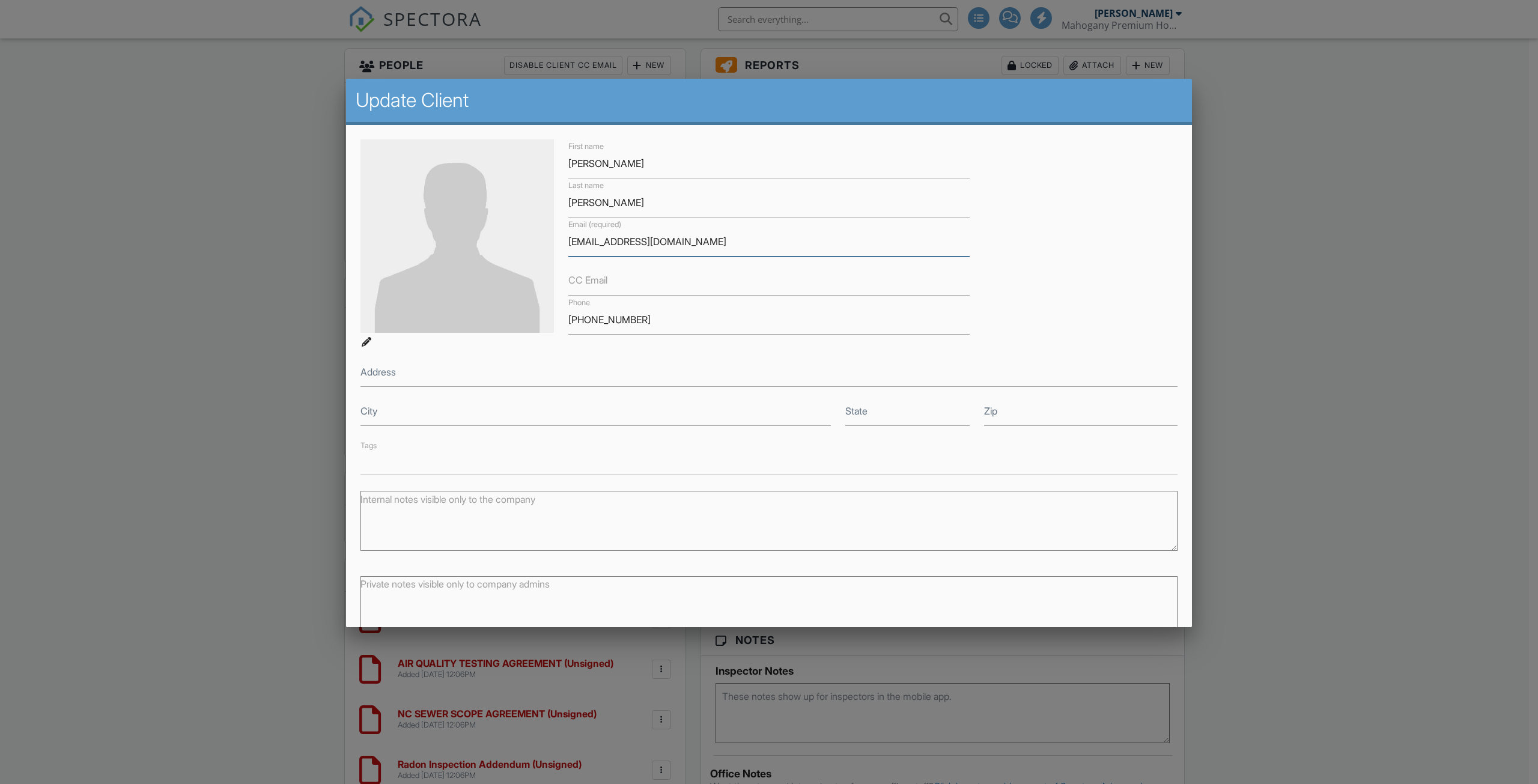
click at [573, 241] on input "venturinidale1979@gmail.com" at bounding box center [769, 242] width 401 height 29
click at [570, 205] on input "venturini" at bounding box center [769, 203] width 401 height 29
type input "[PERSON_NAME]"
click at [572, 165] on input "dale" at bounding box center [769, 163] width 401 height 29
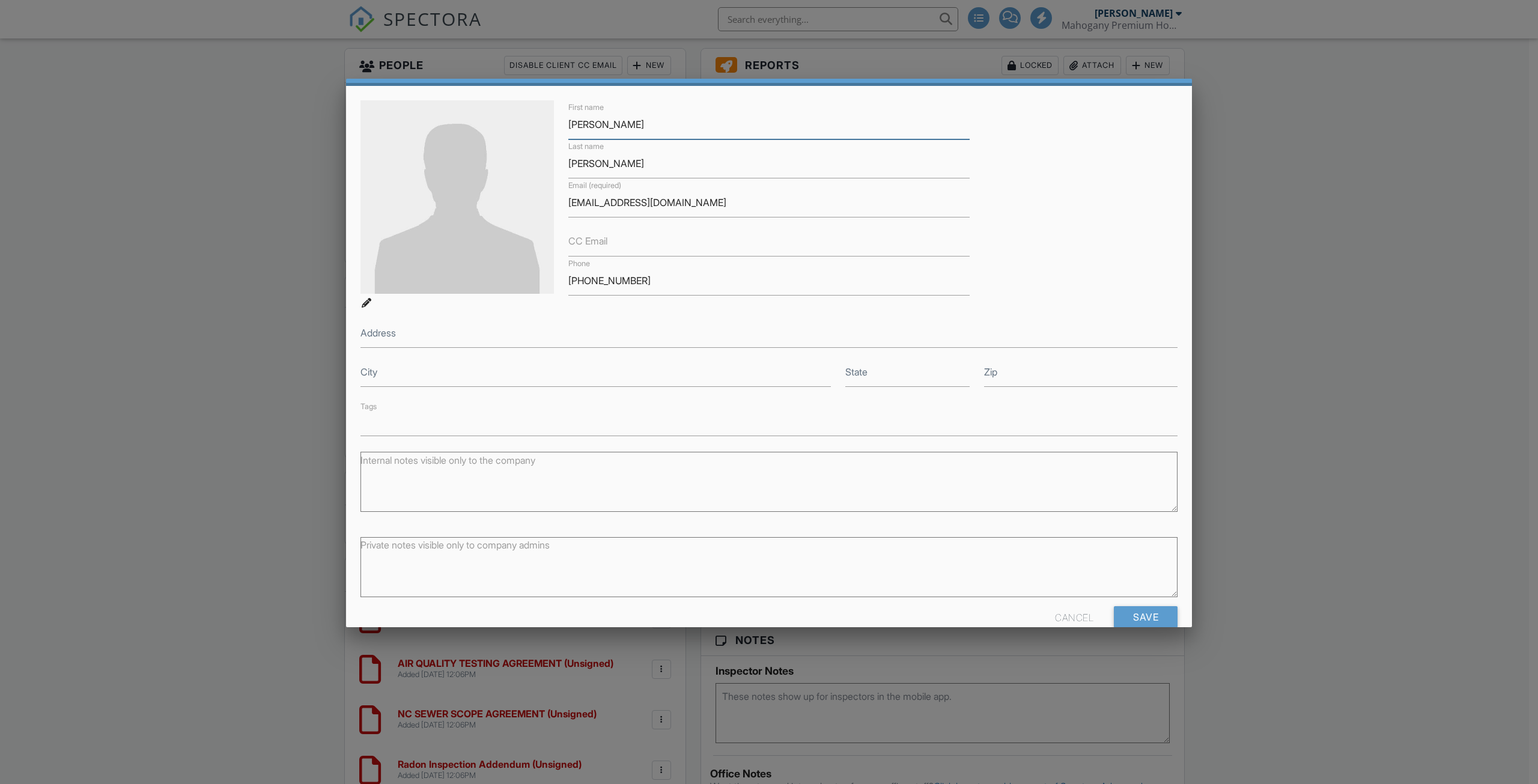
scroll to position [60, 0]
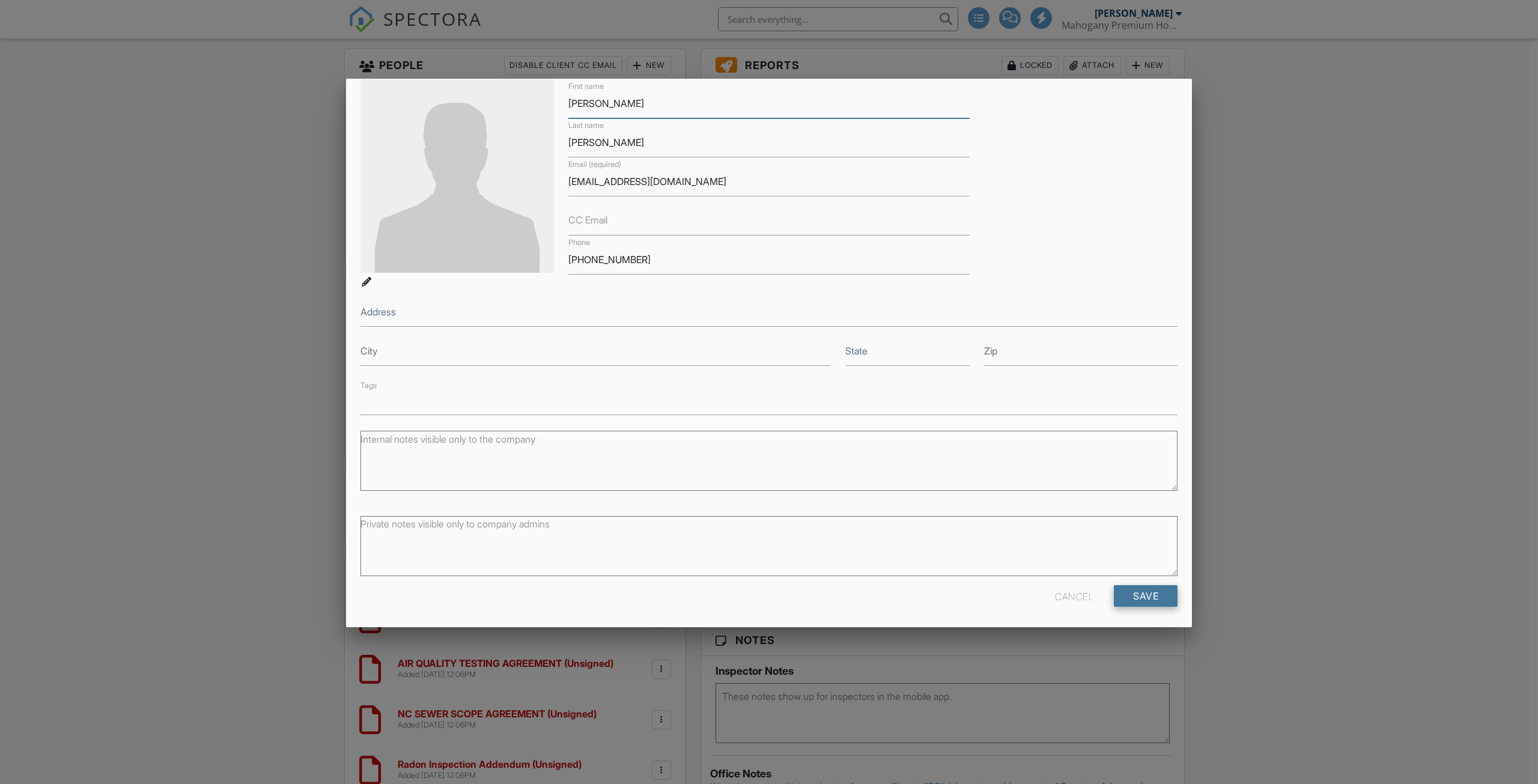
type input "[PERSON_NAME]"
click at [1141, 588] on input "Save" at bounding box center [1146, 595] width 64 height 21
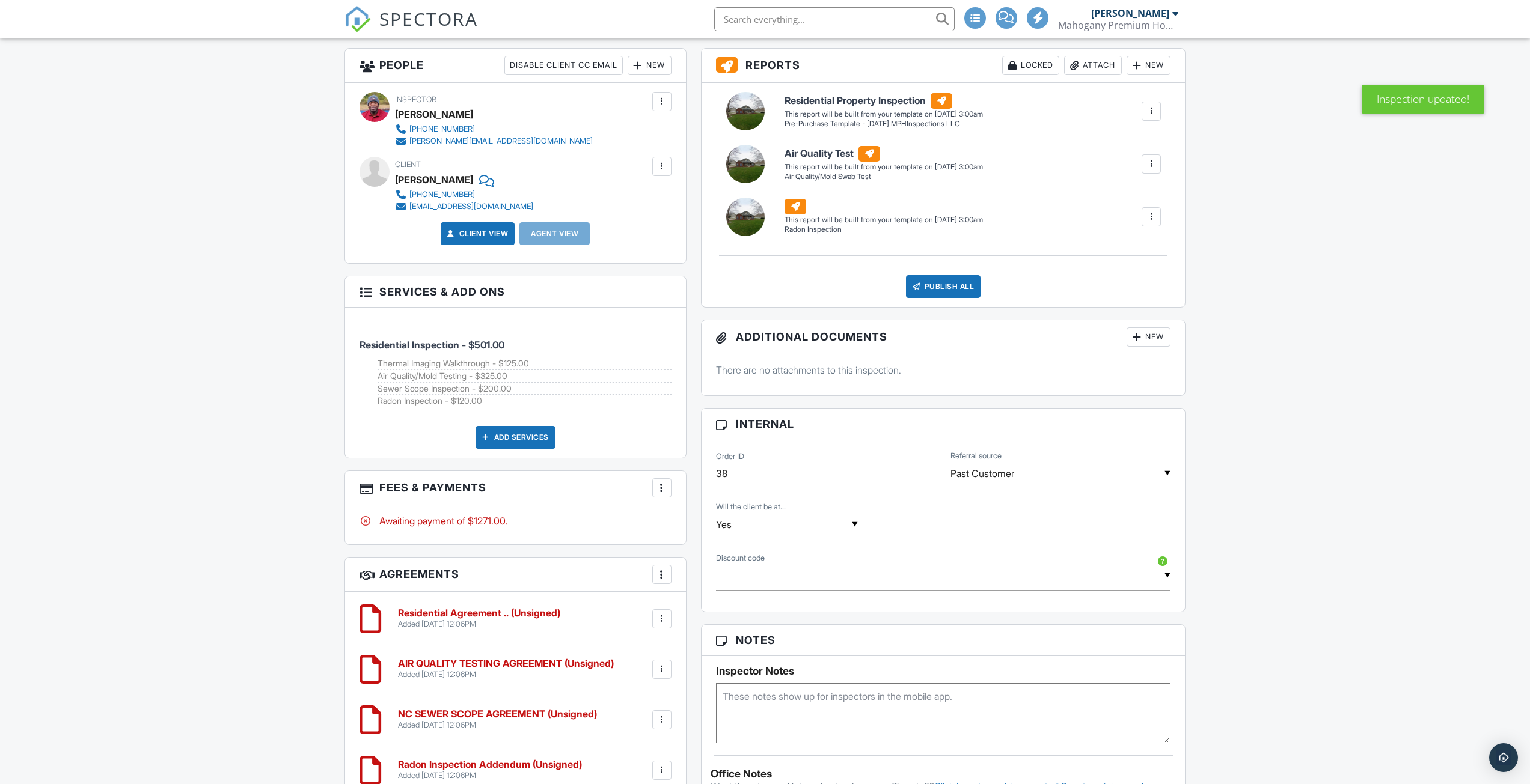
click at [643, 60] on div "New" at bounding box center [650, 65] width 44 height 19
click at [675, 165] on li "Client's Agent" at bounding box center [692, 162] width 118 height 30
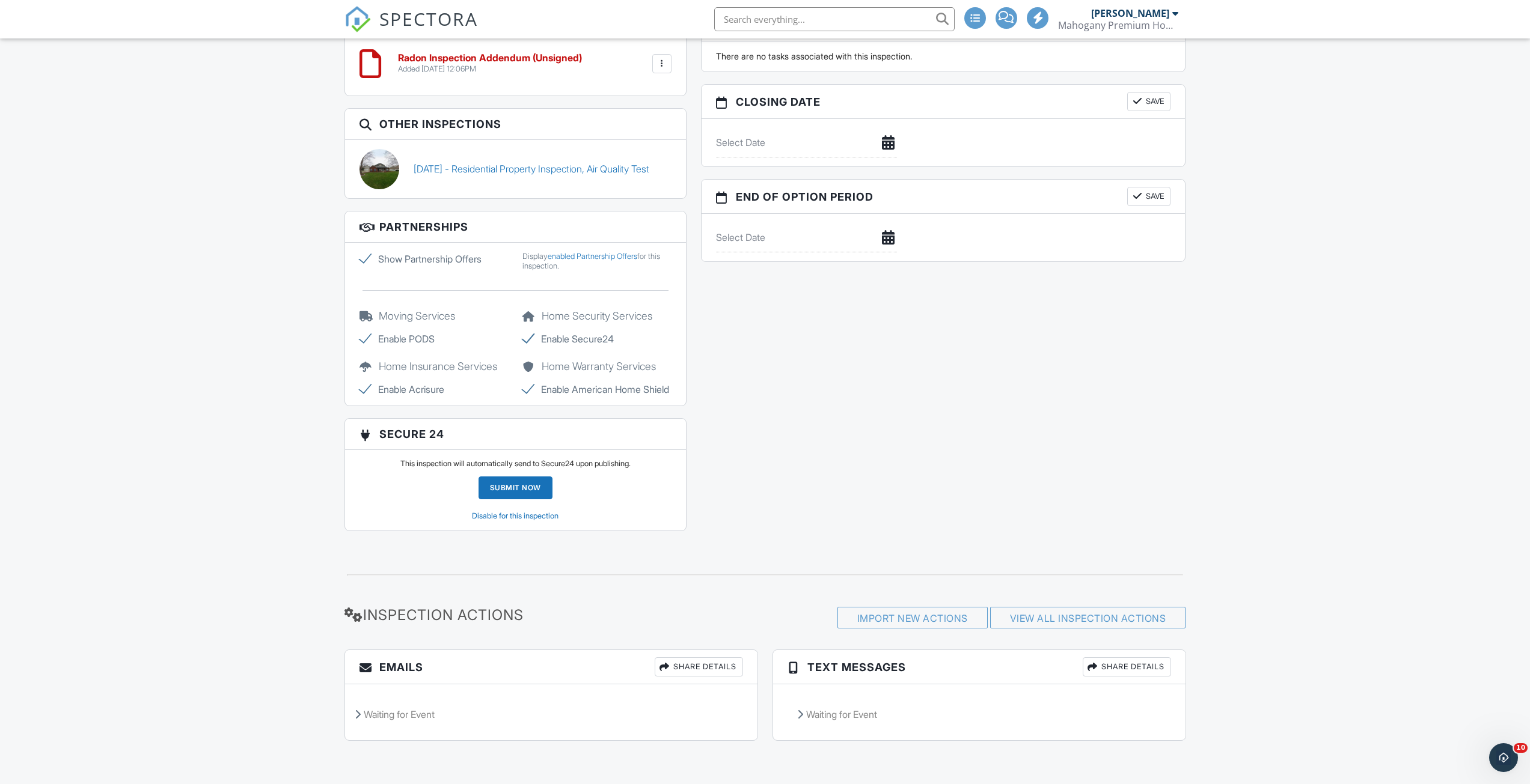
scroll to position [1244, 0]
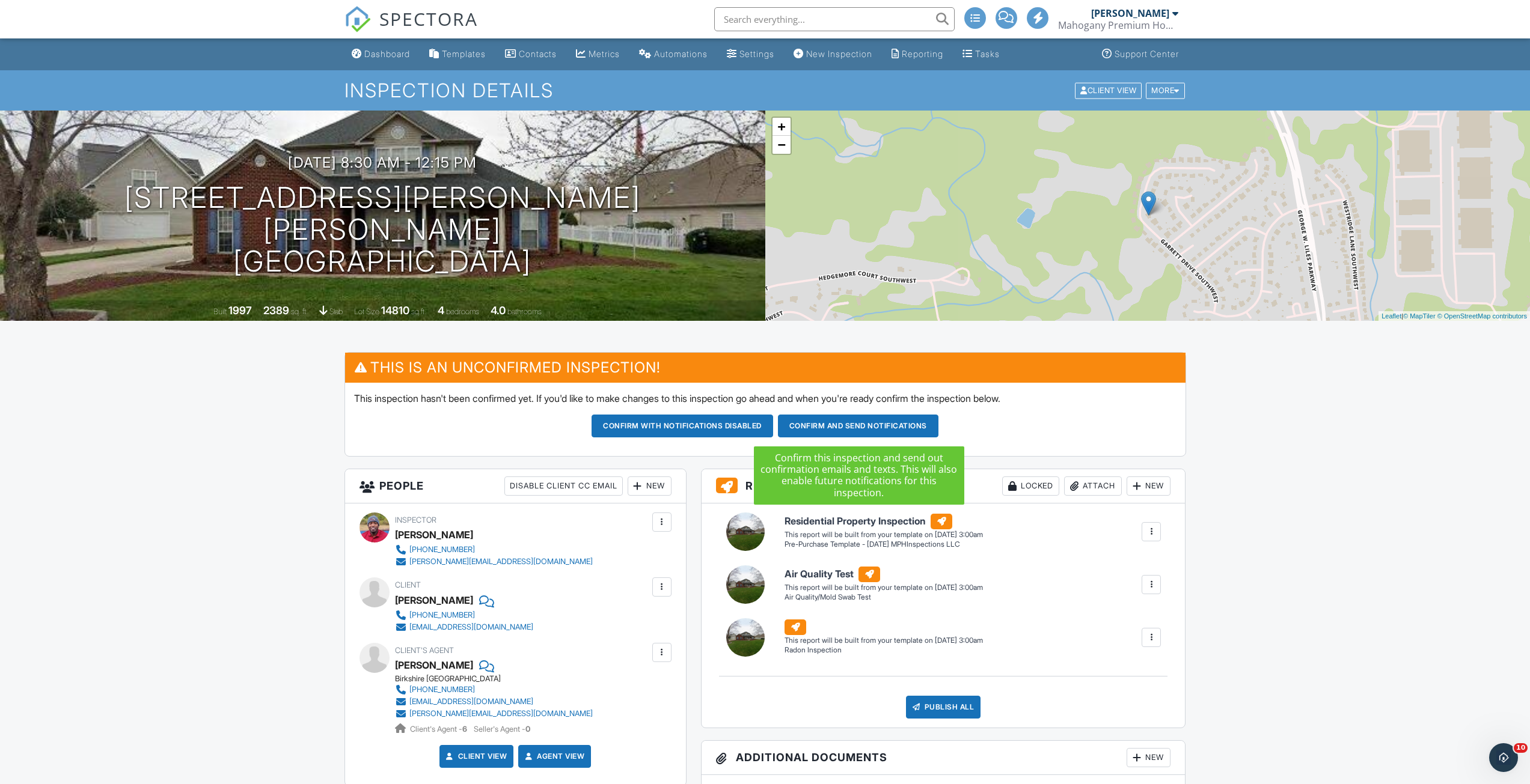
click at [845, 429] on button "Confirm and send notifications" at bounding box center [858, 425] width 160 height 23
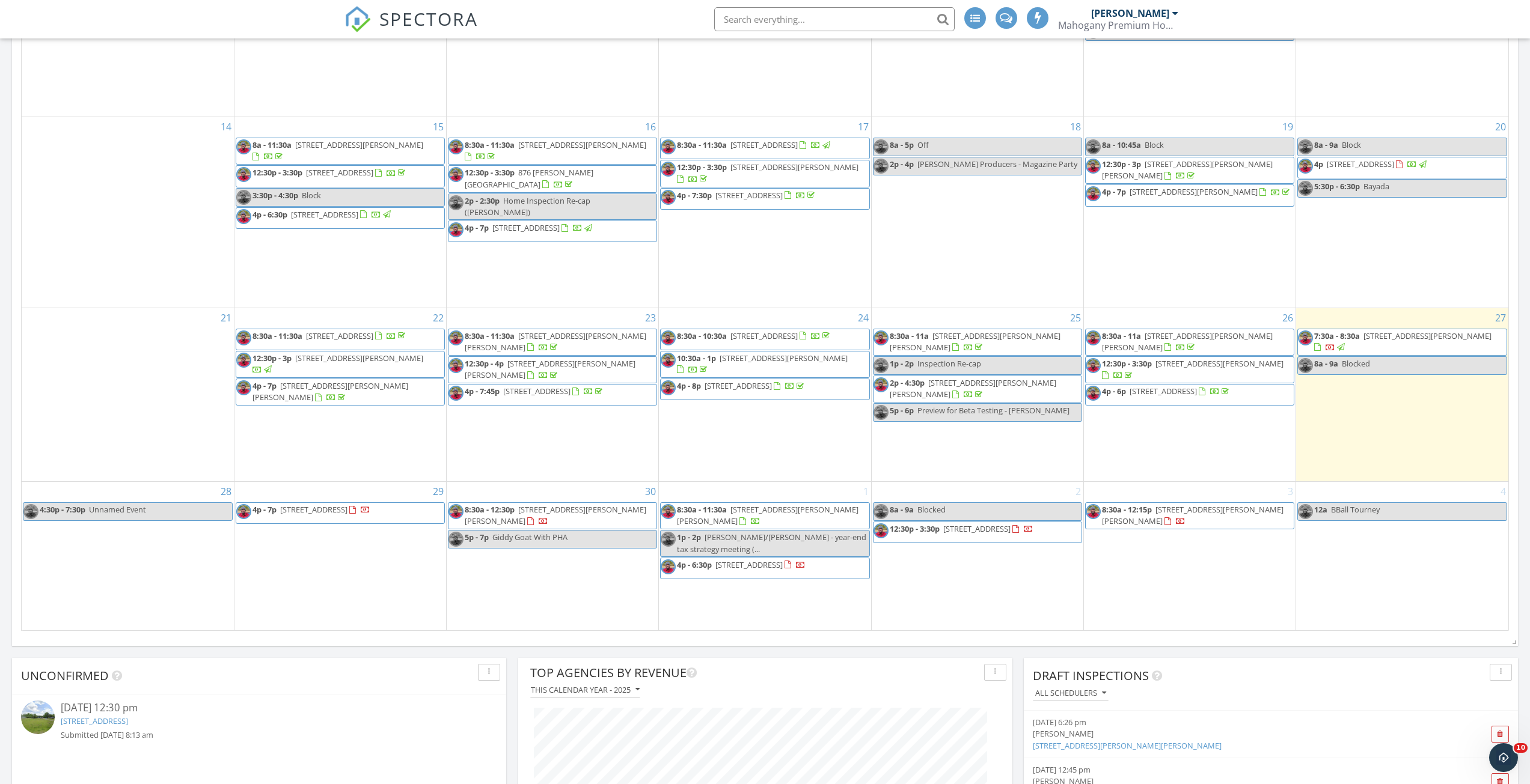
click at [763, 29] on input "text" at bounding box center [834, 19] width 241 height 24
type input "manny"
click at [767, 28] on input "manny" at bounding box center [834, 19] width 241 height 24
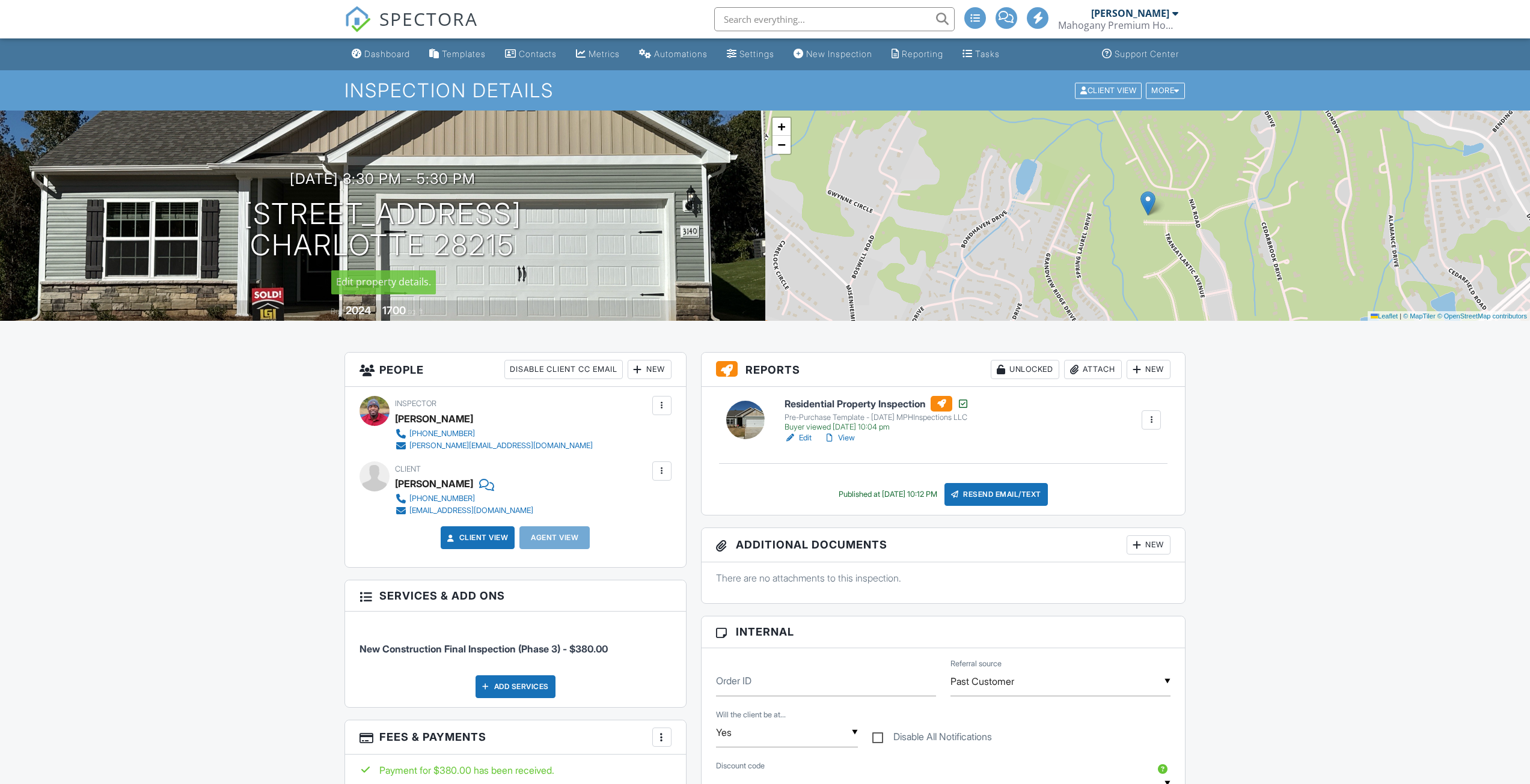
click at [74, 207] on div "[DATE] 3:30 pm - 5:30 pm [STREET_ADDRESS] Charlotte 28215" at bounding box center [383, 216] width 765 height 91
